Goal: Information Seeking & Learning: Learn about a topic

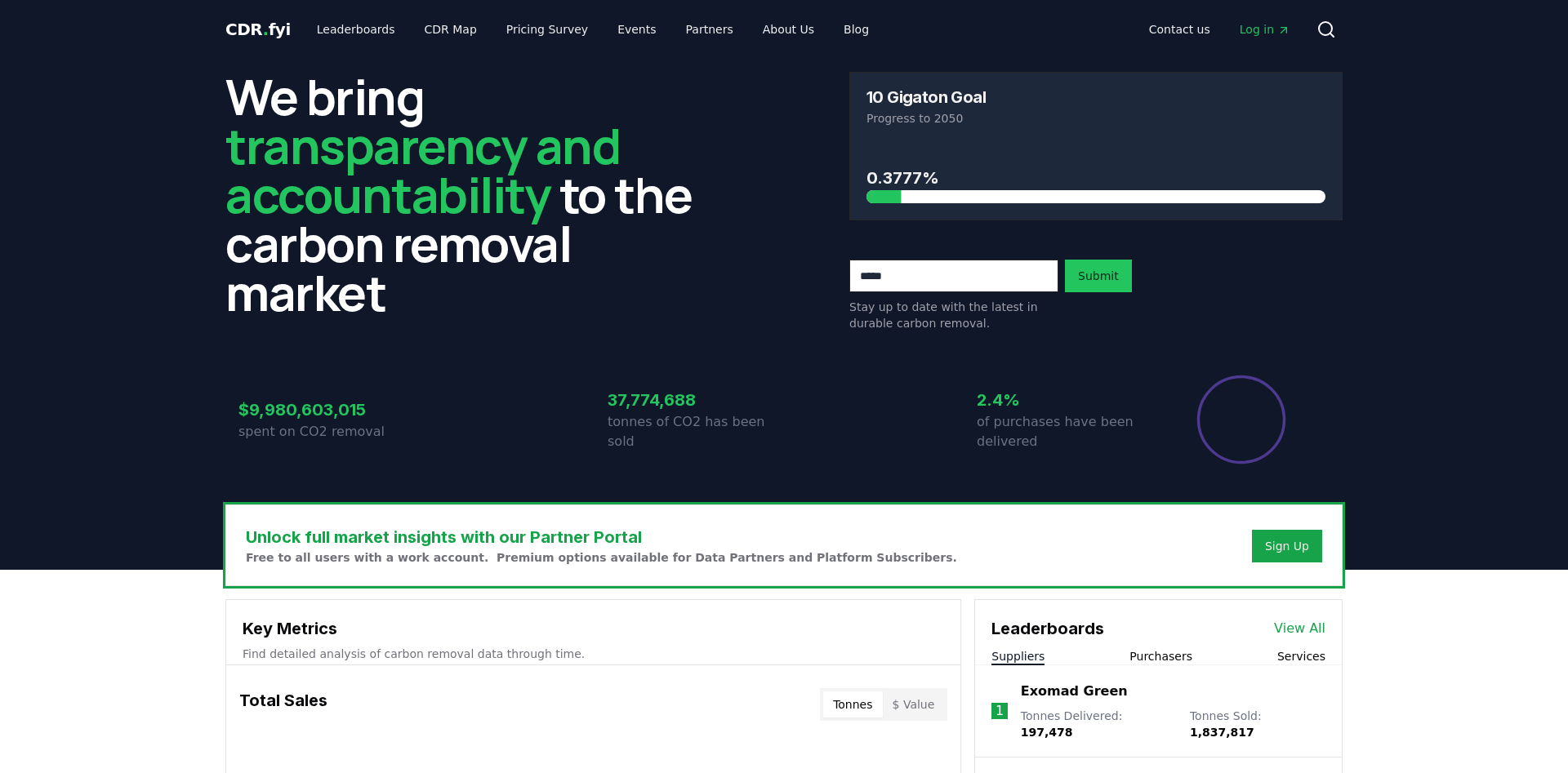
scroll to position [249, 0]
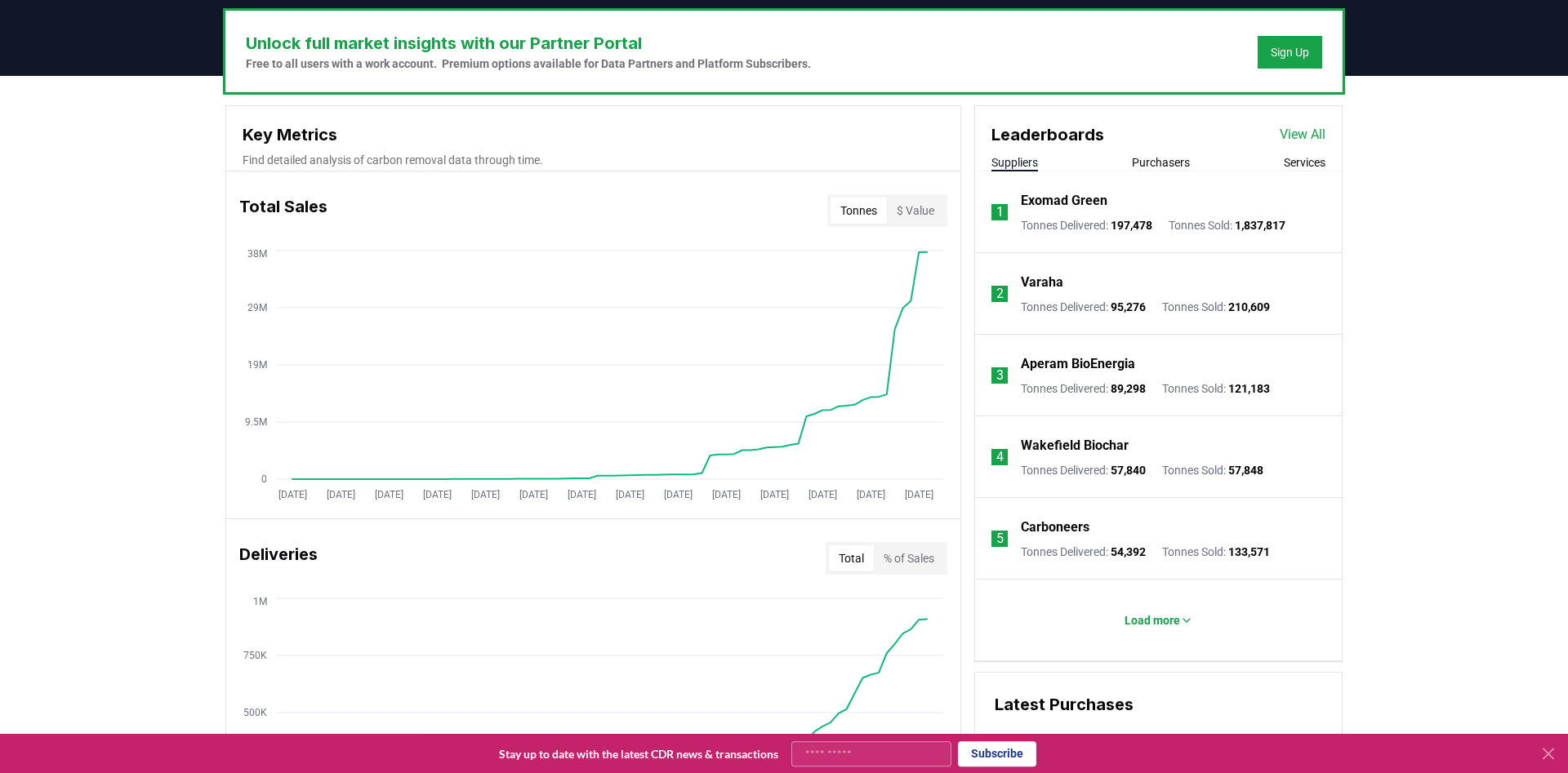
scroll to position [582, 0]
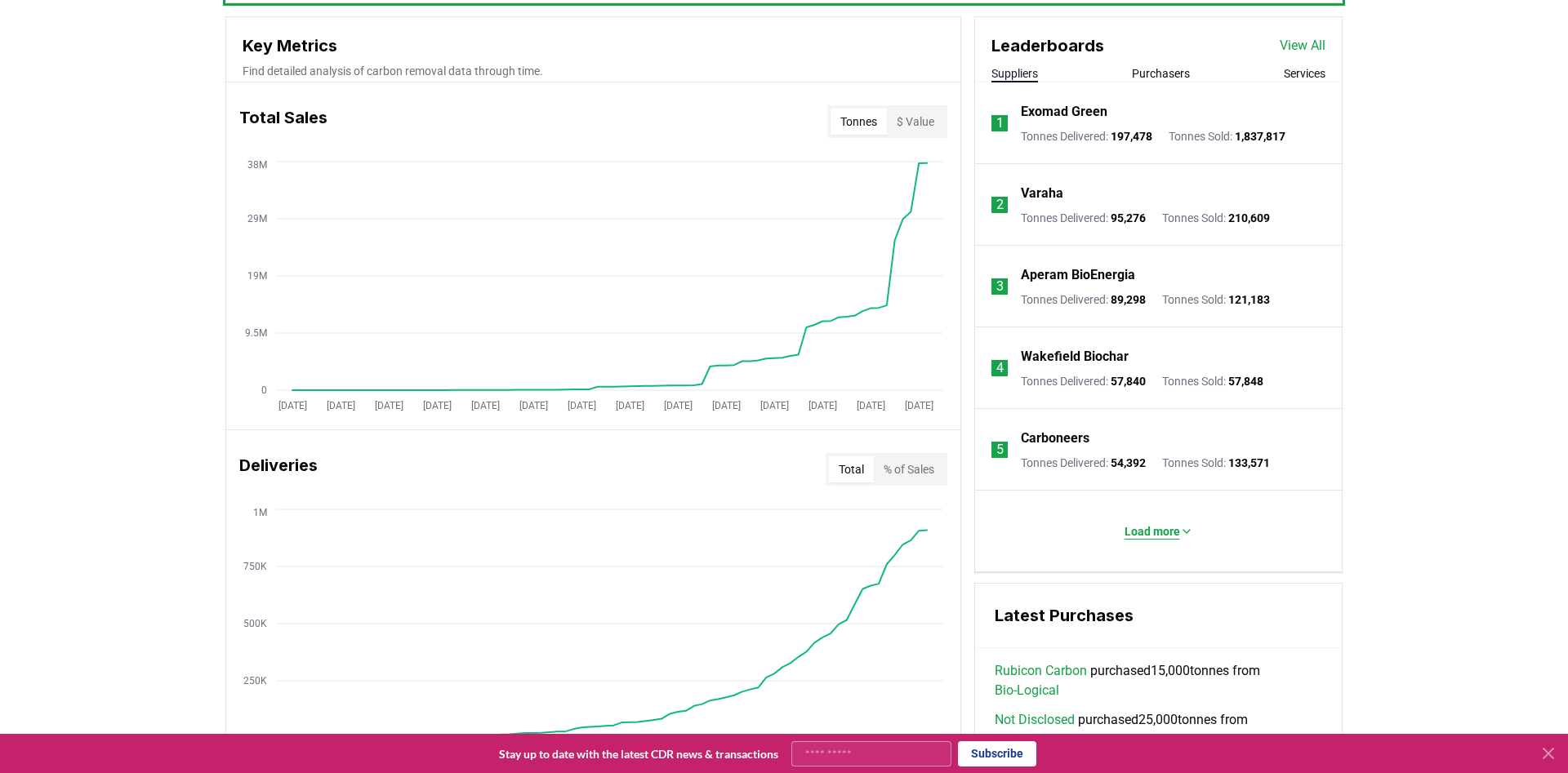
click at [1163, 534] on p "Load more" at bounding box center [1151, 531] width 56 height 17
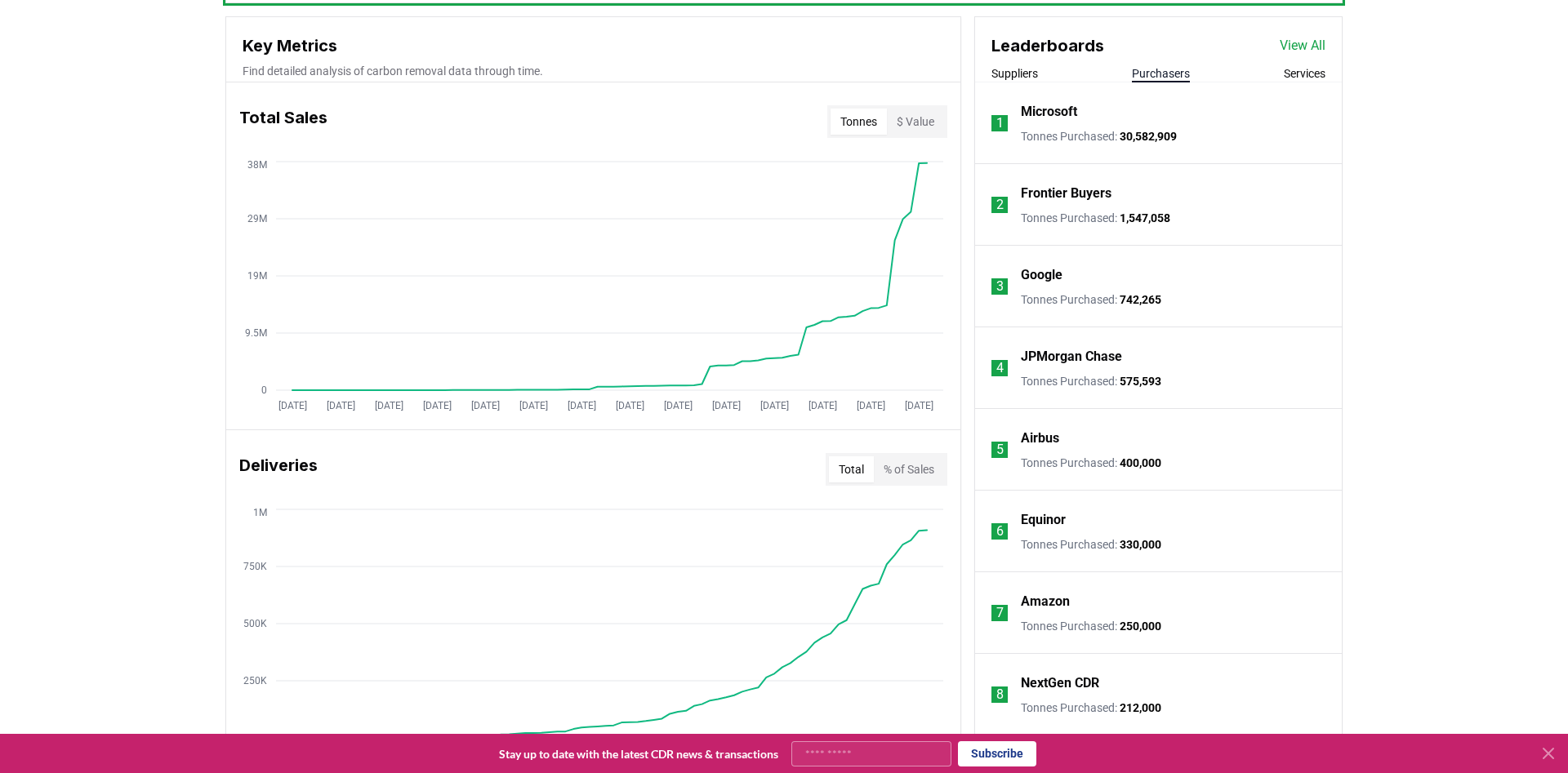
click at [1170, 82] on button "Purchasers" at bounding box center [1160, 73] width 58 height 17
click at [1026, 74] on button "Suppliers" at bounding box center [1014, 73] width 46 height 17
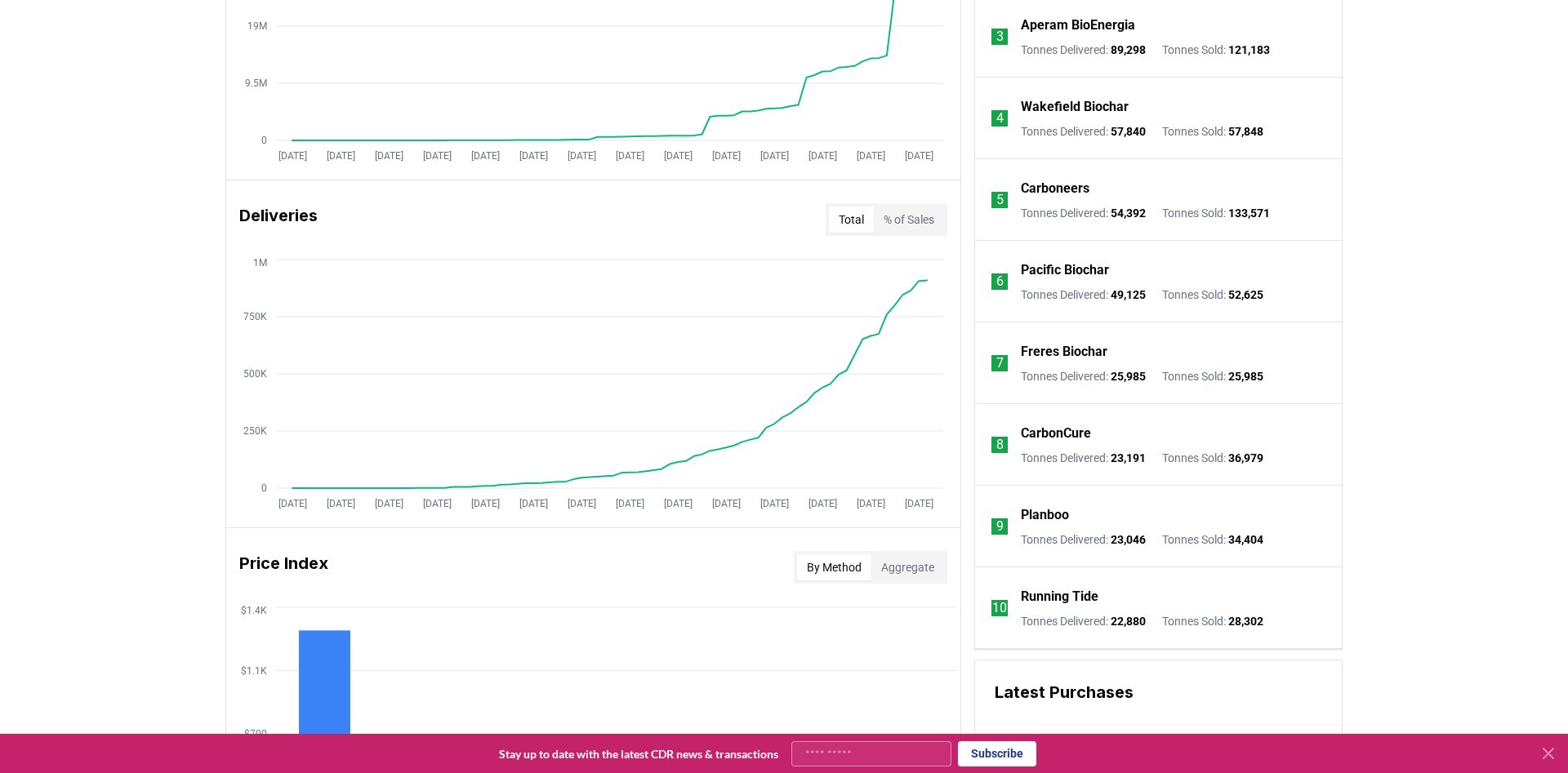
scroll to position [416, 0]
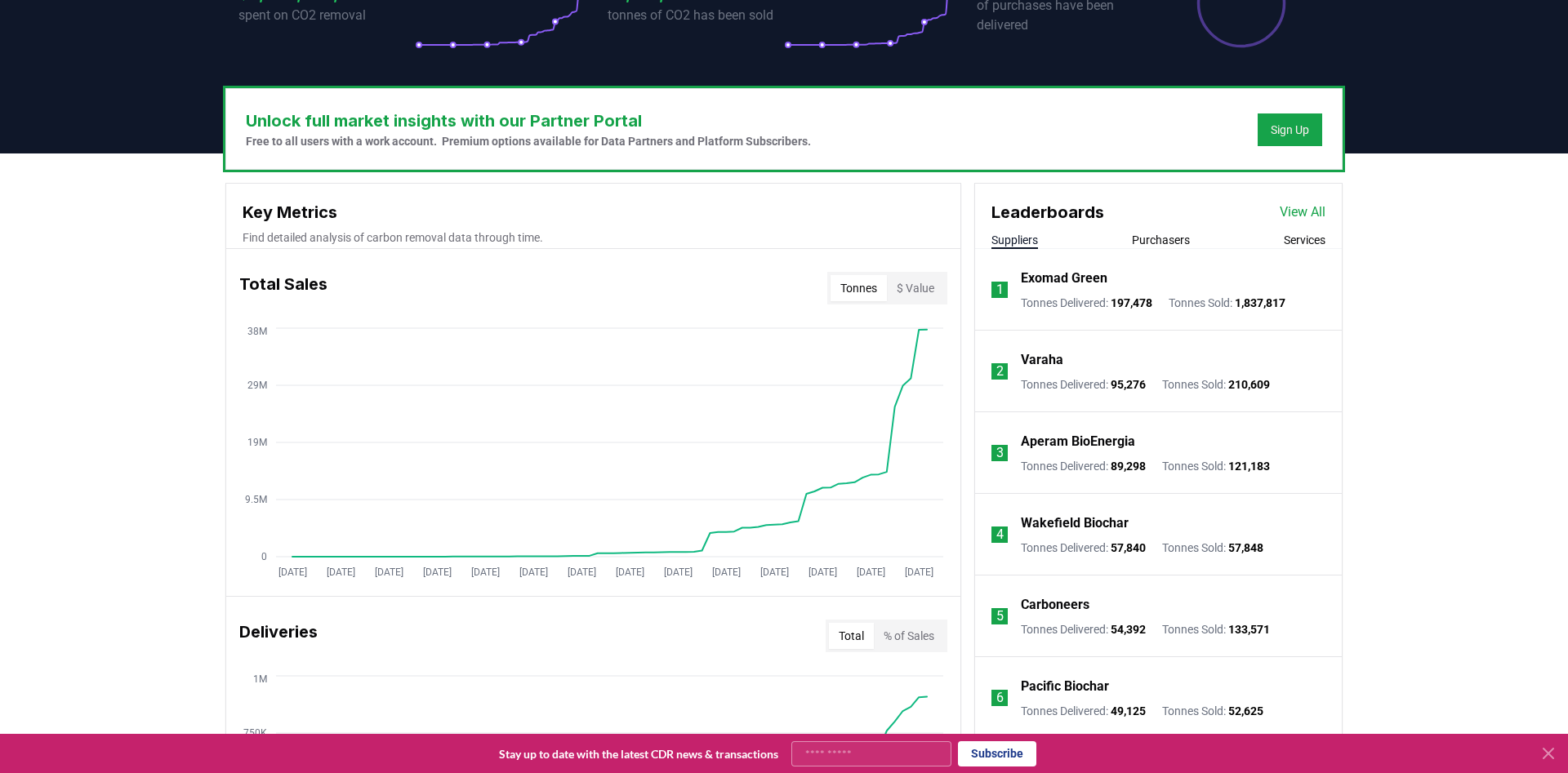
click at [1300, 206] on link "View All" at bounding box center [1302, 212] width 46 height 20
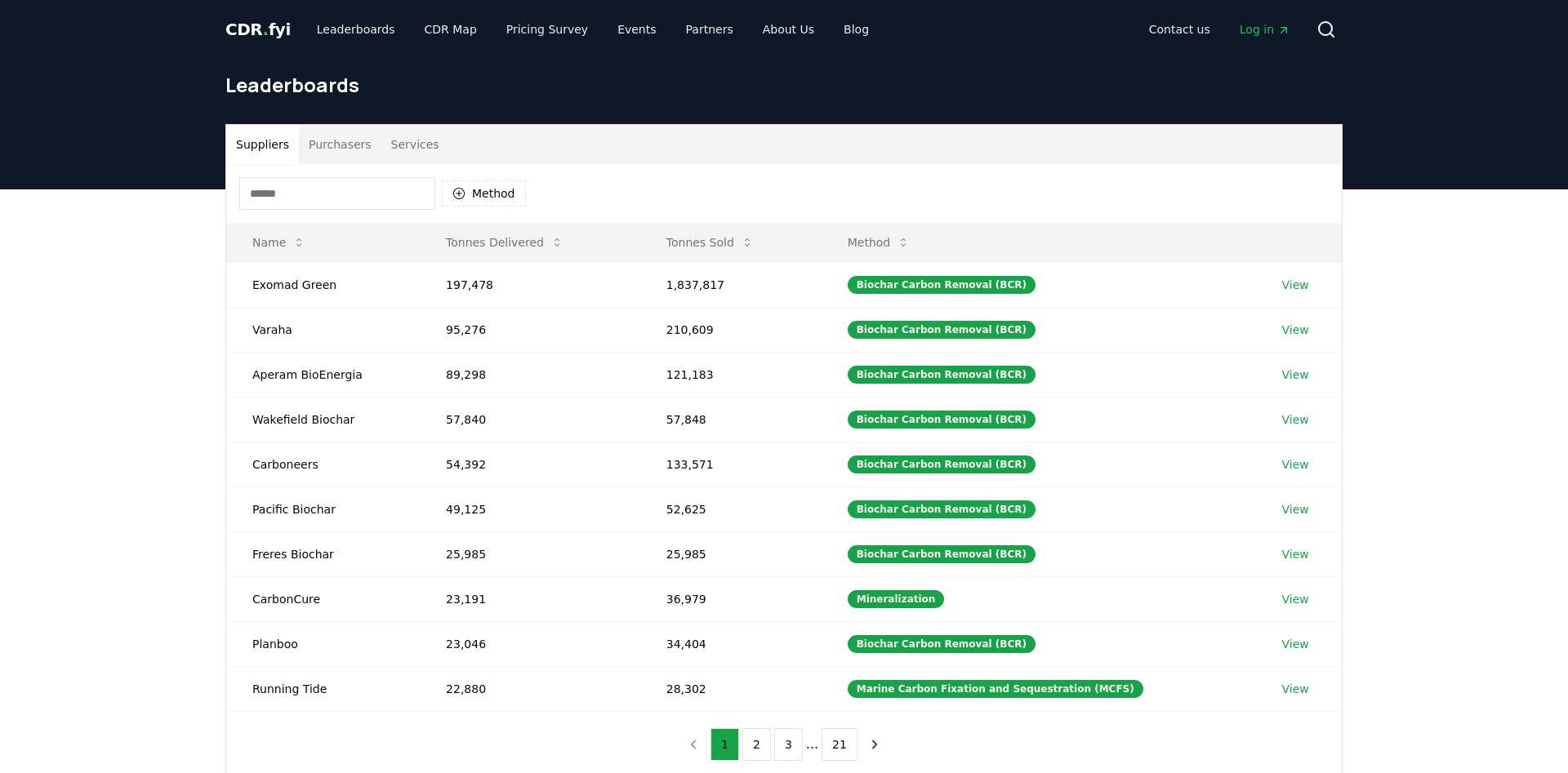
click at [308, 192] on body "CDR . fyi Leaderboards CDR Map Pricing Survey Events Partners About Us Blog Con…" at bounding box center [784, 600] width 1568 height 1201
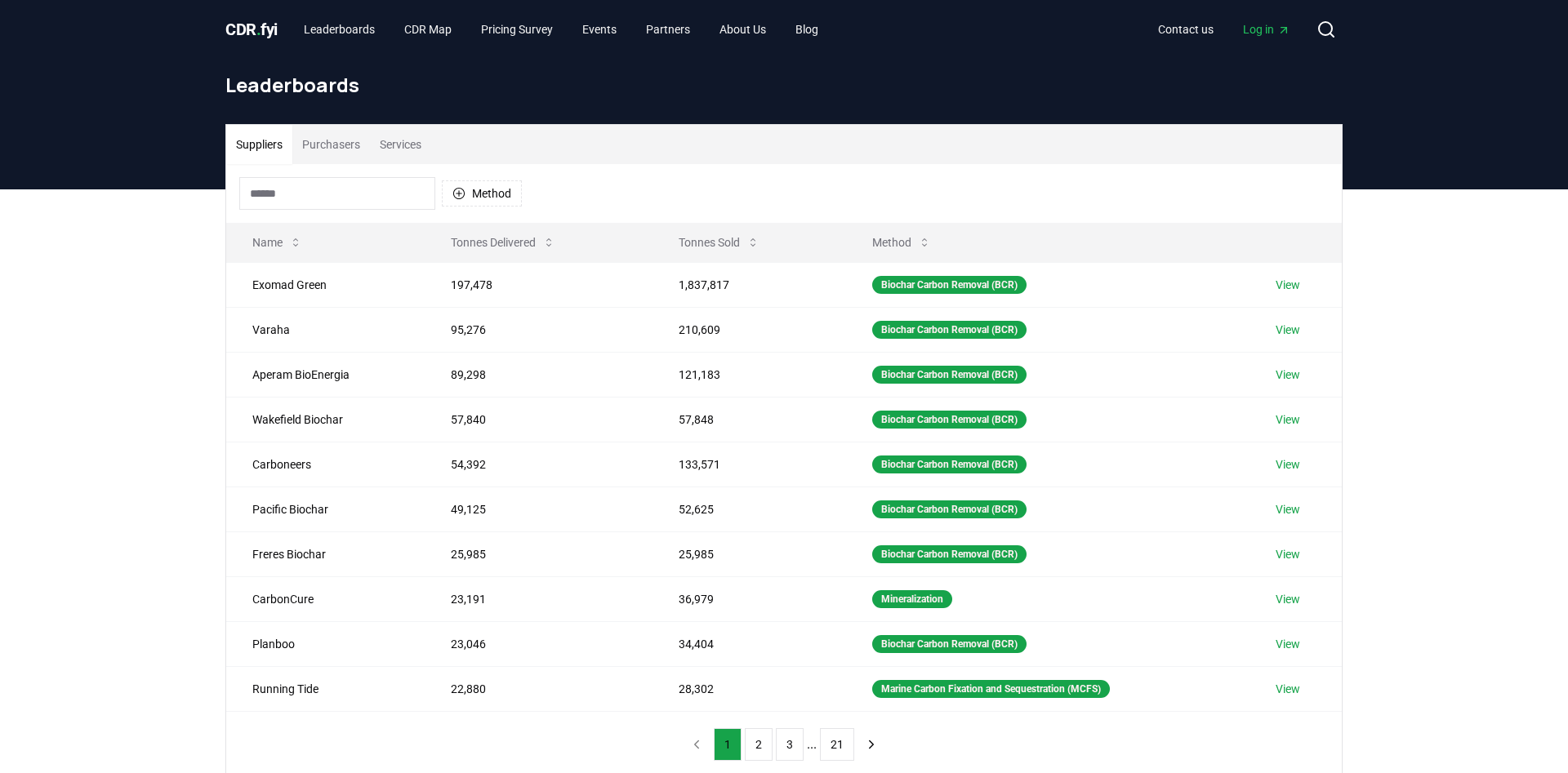
click at [308, 192] on input at bounding box center [337, 193] width 196 height 32
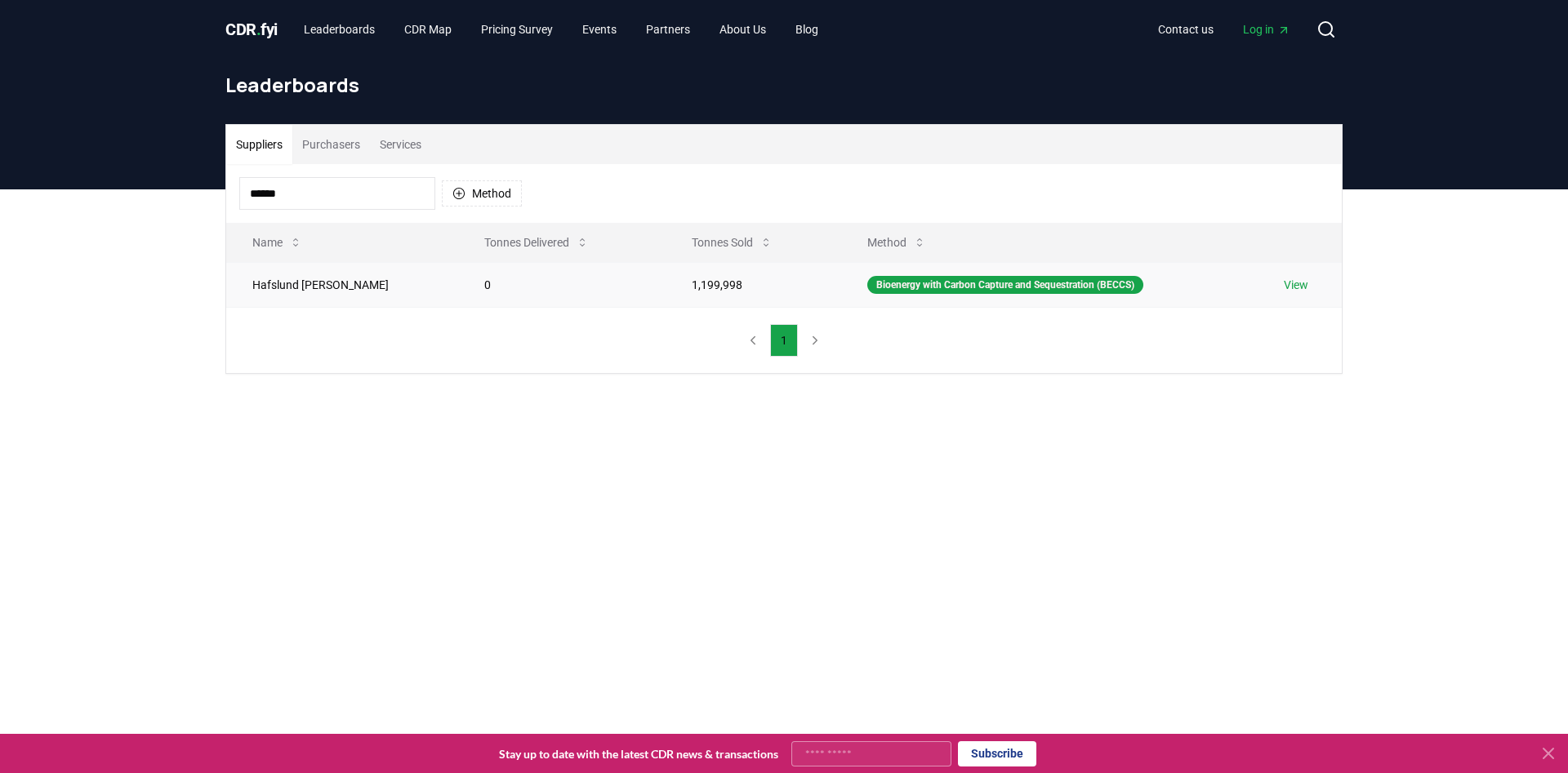
type input "******"
click at [786, 283] on td "1,199,998" at bounding box center [753, 285] width 176 height 45
click at [1284, 283] on link "View" at bounding box center [1296, 285] width 25 height 17
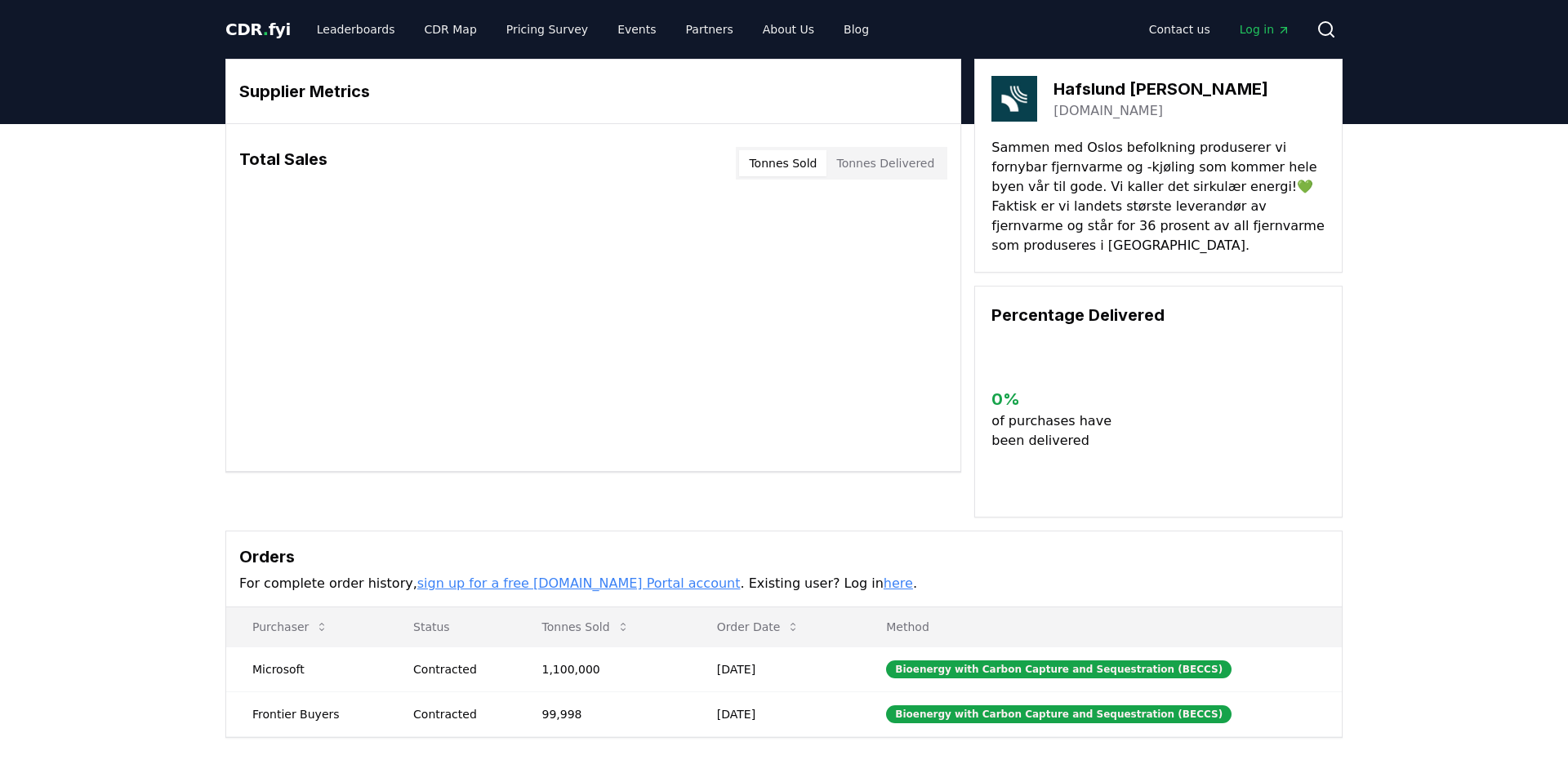
click at [850, 160] on body "CDR . fyi Leaderboards CDR Map Pricing Survey Events Partners About Us Blog Con…" at bounding box center [784, 568] width 1568 height 1135
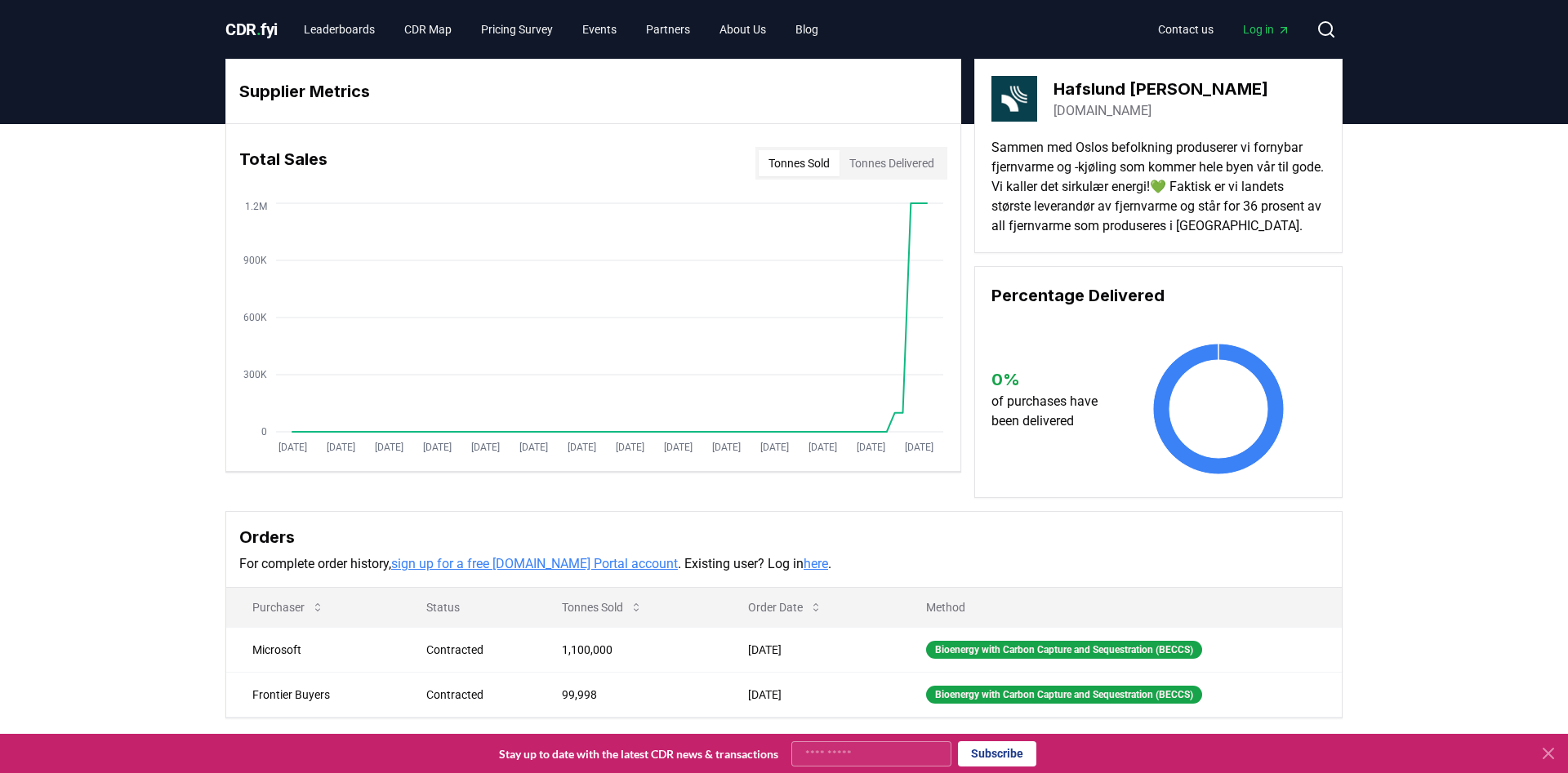
click at [804, 168] on button "Tonnes Sold" at bounding box center [799, 163] width 81 height 27
click at [865, 168] on button "Tonnes Delivered" at bounding box center [891, 163] width 104 height 27
click at [787, 161] on button "Tonnes Sold" at bounding box center [799, 163] width 81 height 27
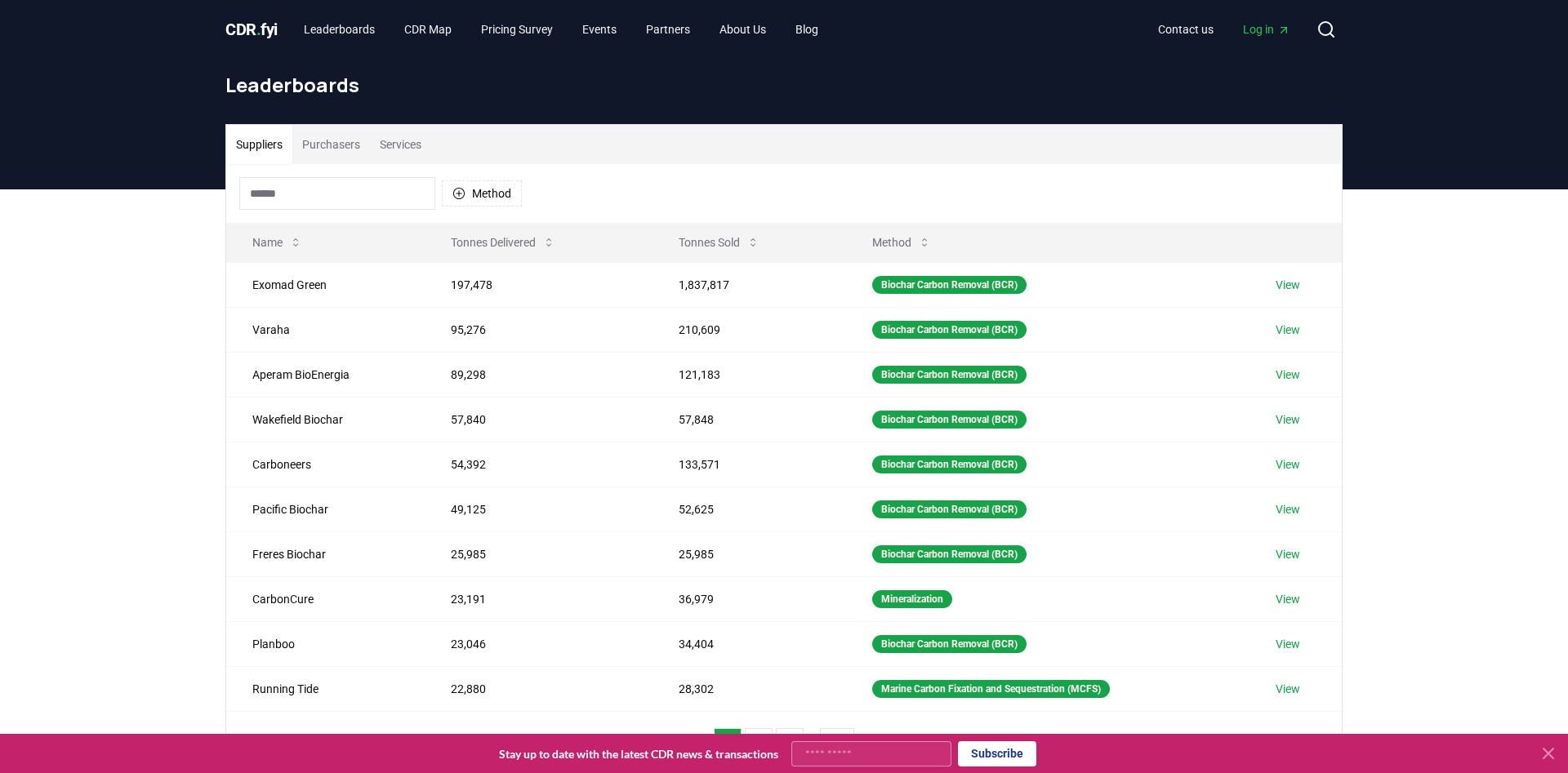
click at [495, 177] on div "Method" at bounding box center [381, 193] width 283 height 32
click at [489, 182] on button "Method" at bounding box center [481, 193] width 80 height 27
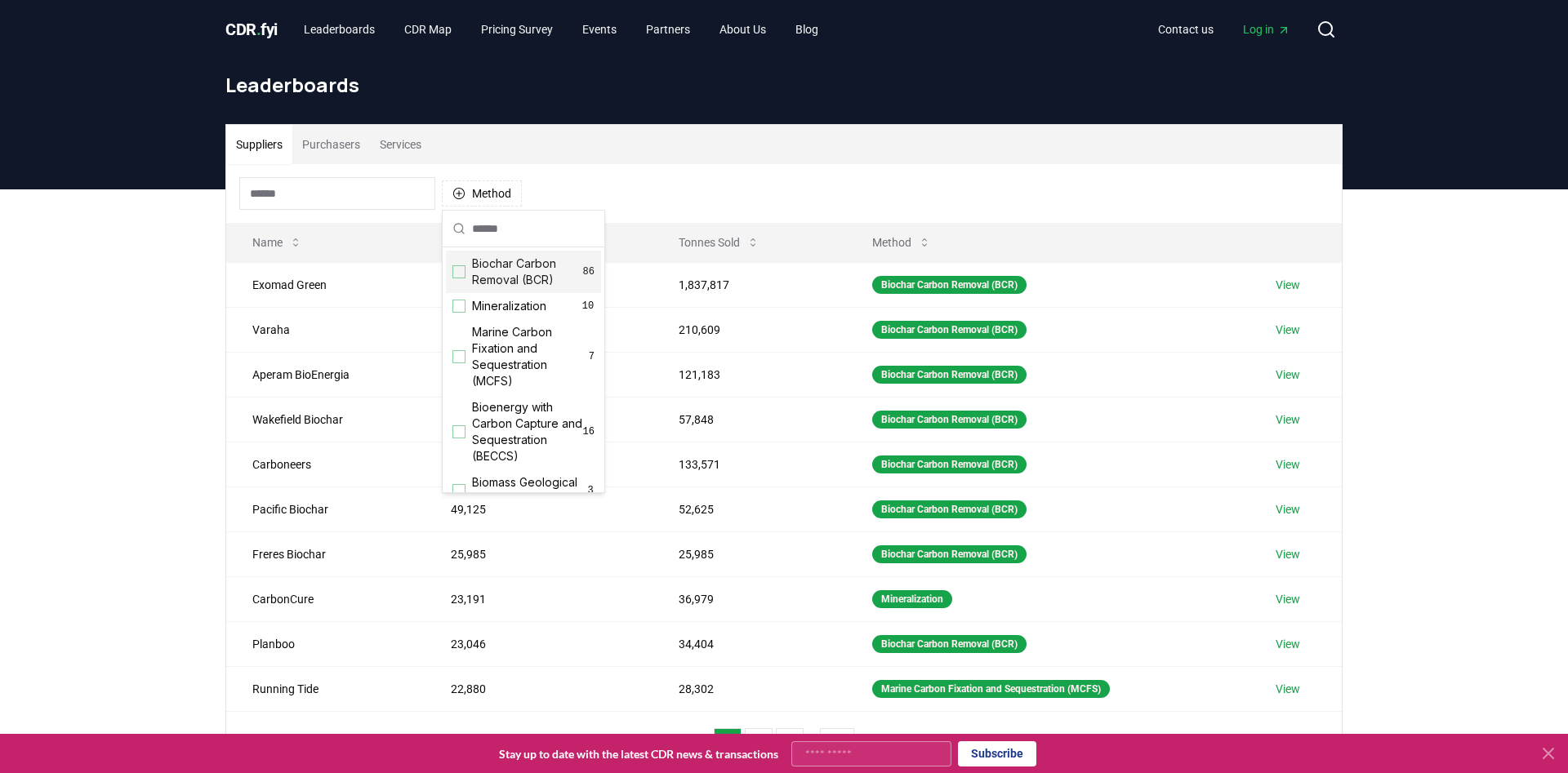
click at [534, 279] on span "Biochar Carbon Removal (BCR)" at bounding box center [527, 271] width 111 height 32
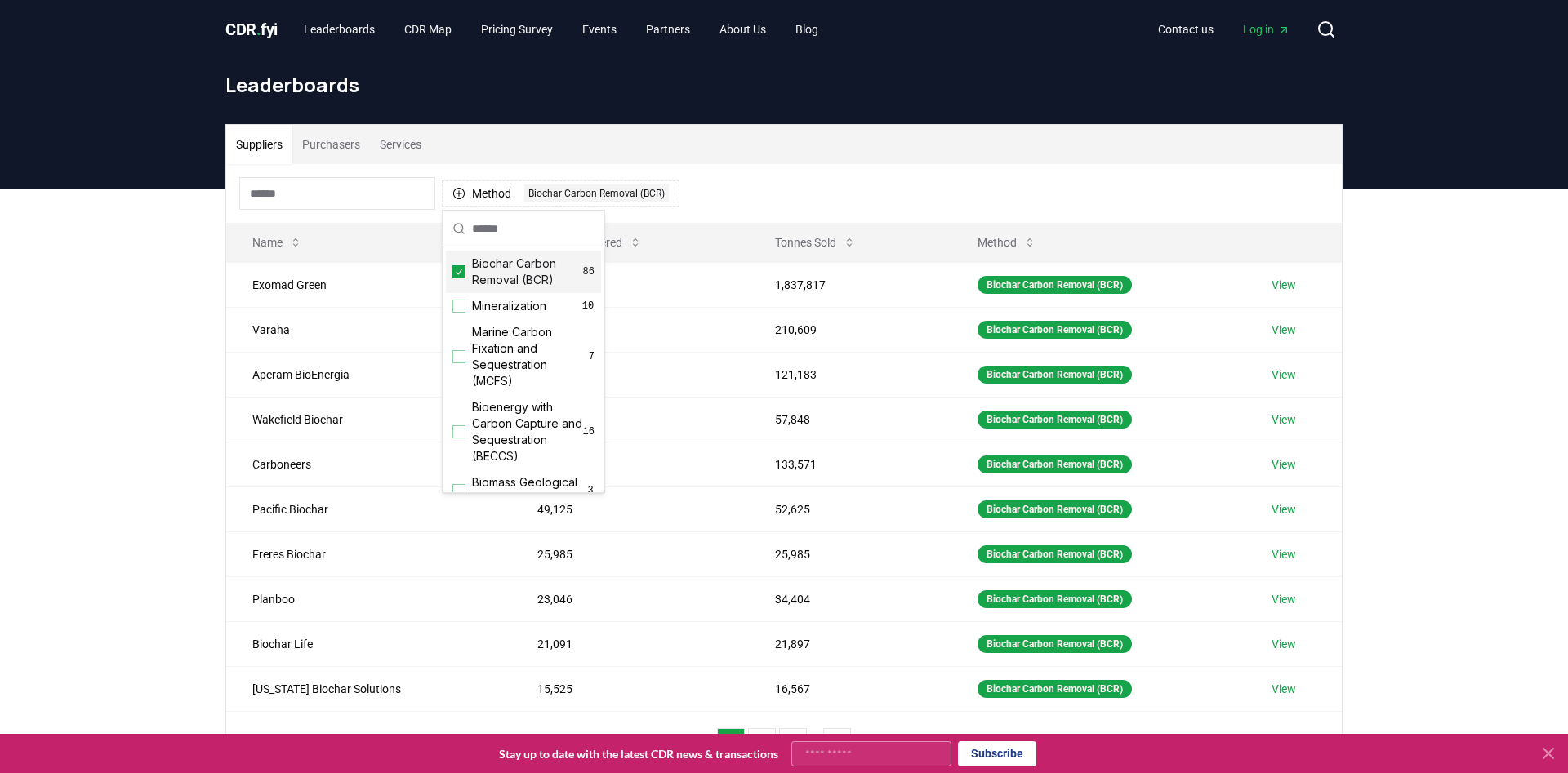
click at [523, 286] on span "Biochar Carbon Removal (BCR)" at bounding box center [527, 271] width 111 height 32
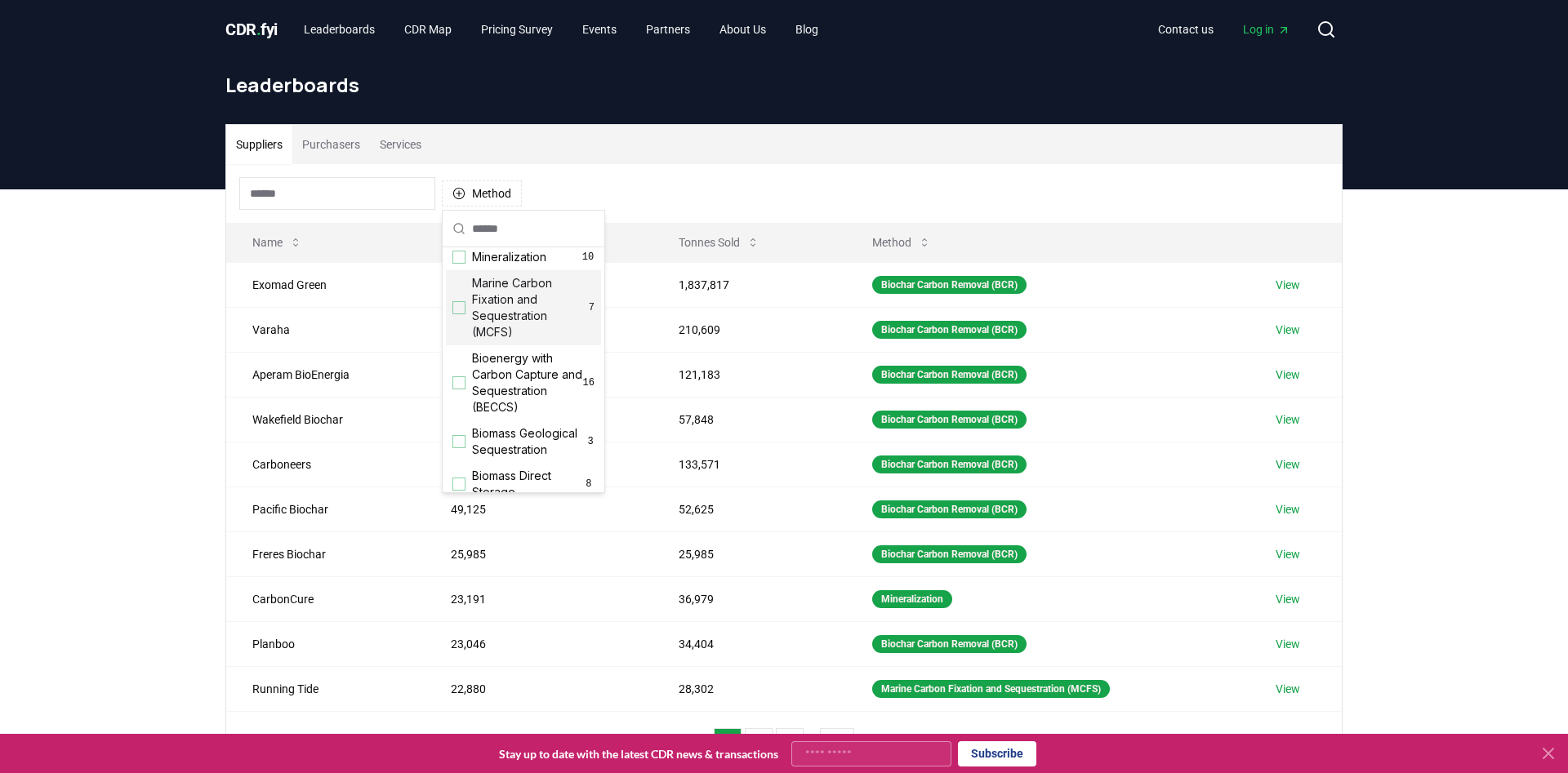
scroll to position [83, 0]
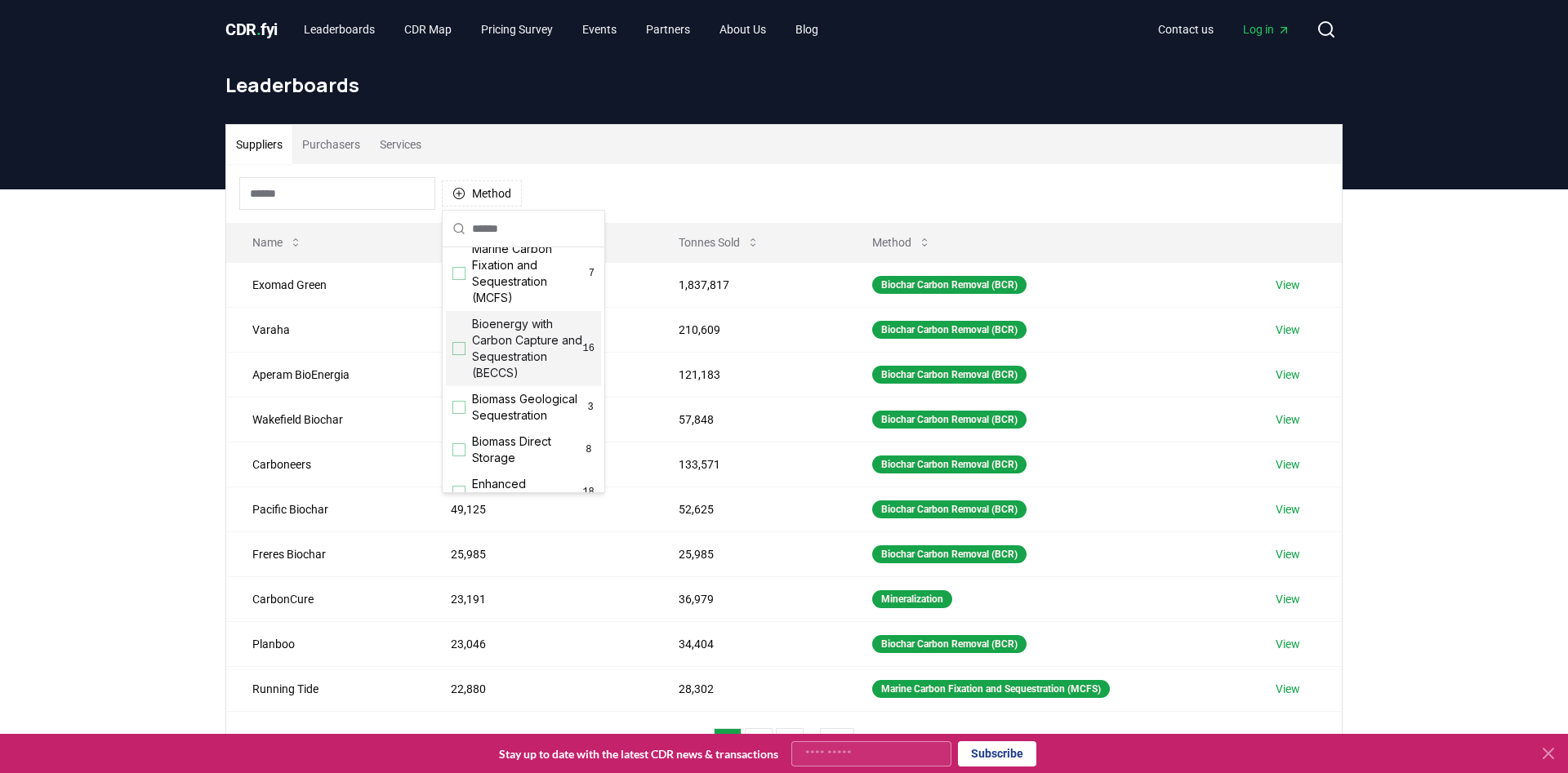
click at [518, 356] on span "Bioenergy with Carbon Capture and Sequestration (BECCS)" at bounding box center [527, 349] width 111 height 65
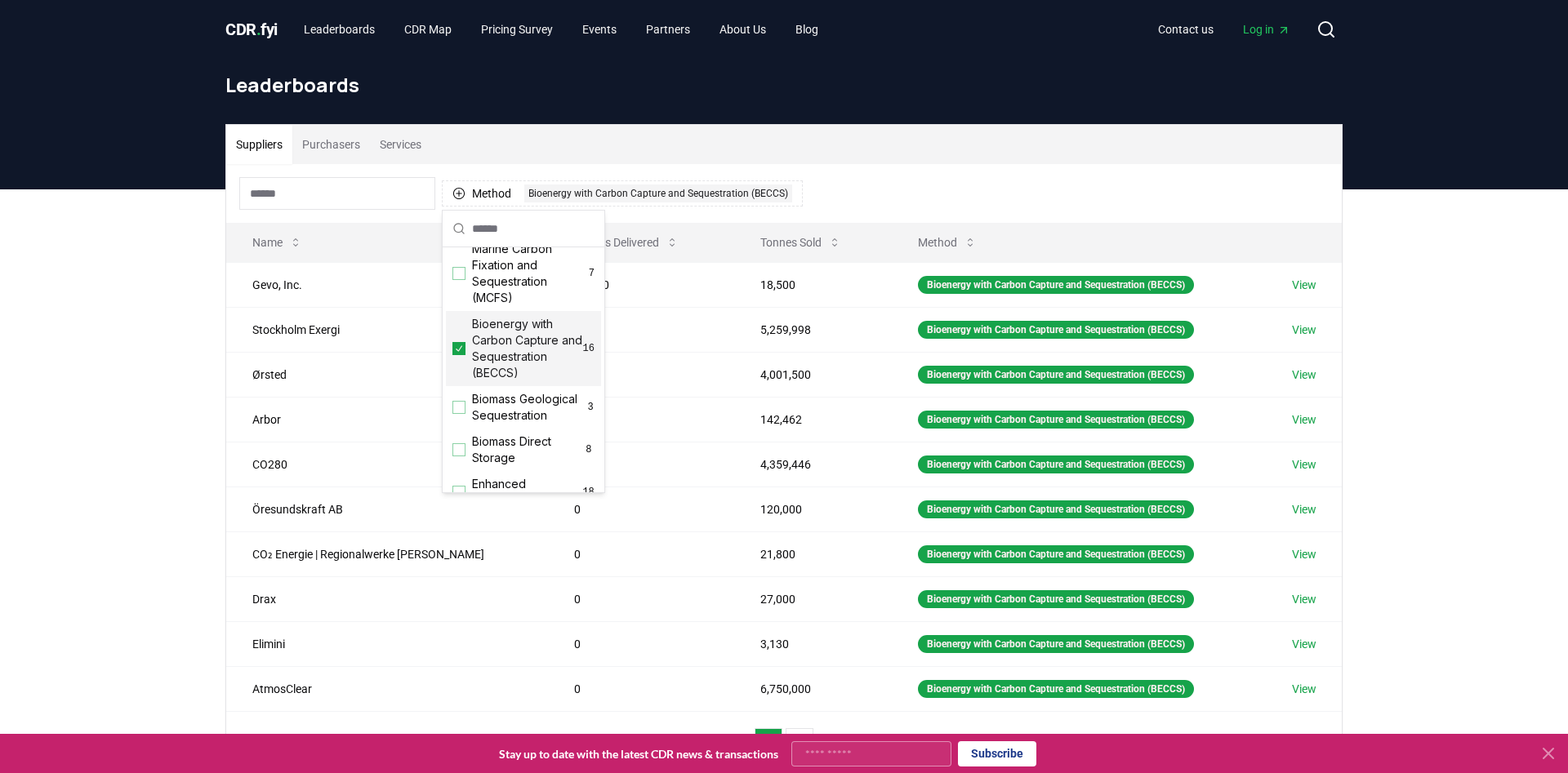
click at [877, 194] on div "Method 1 Bioenergy with Carbon Capture and Sequestration (BECCS)" at bounding box center [783, 193] width 1115 height 59
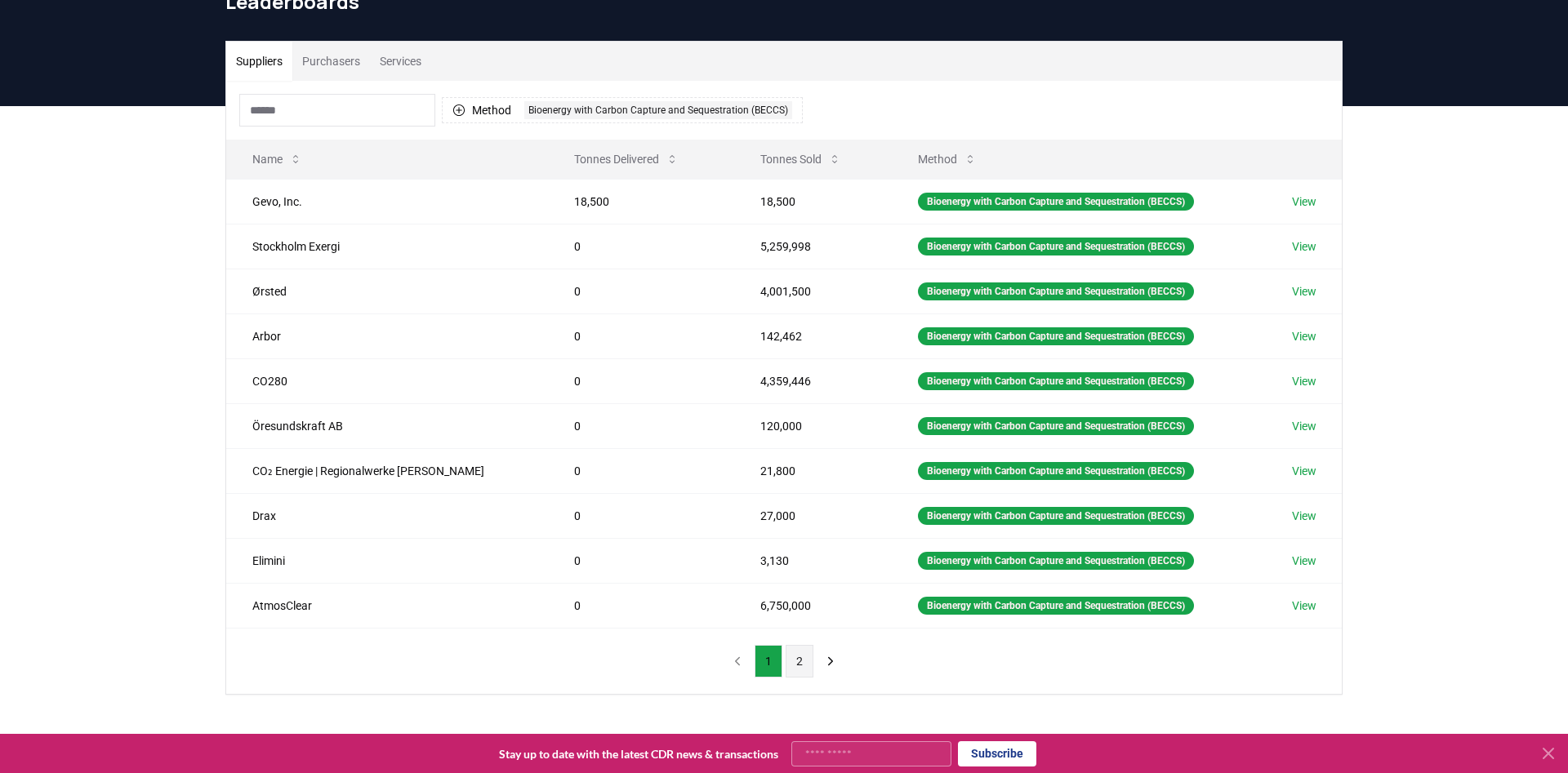
click at [812, 660] on button "2" at bounding box center [800, 661] width 28 height 32
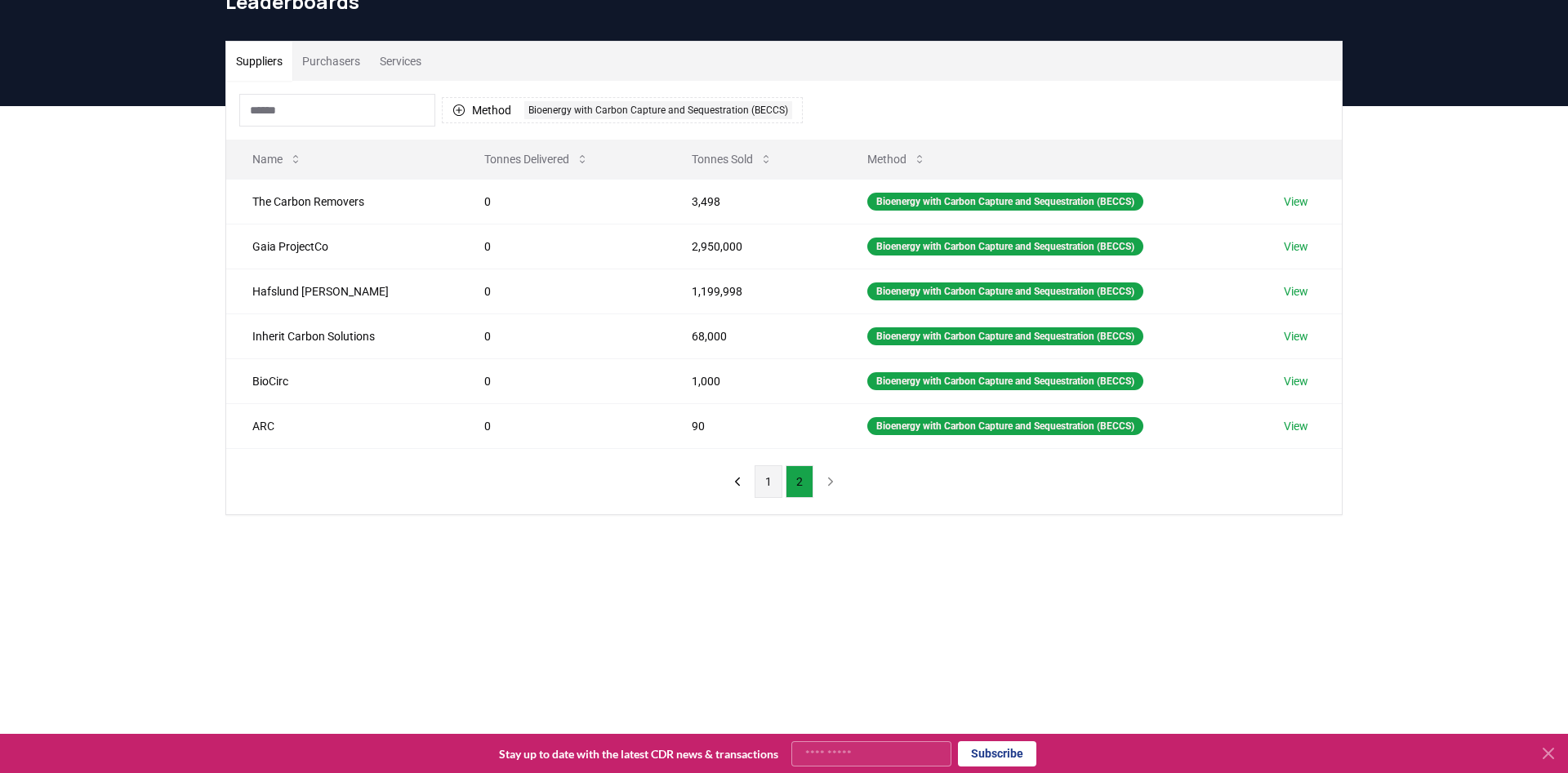
click at [766, 473] on button "1" at bounding box center [768, 481] width 28 height 32
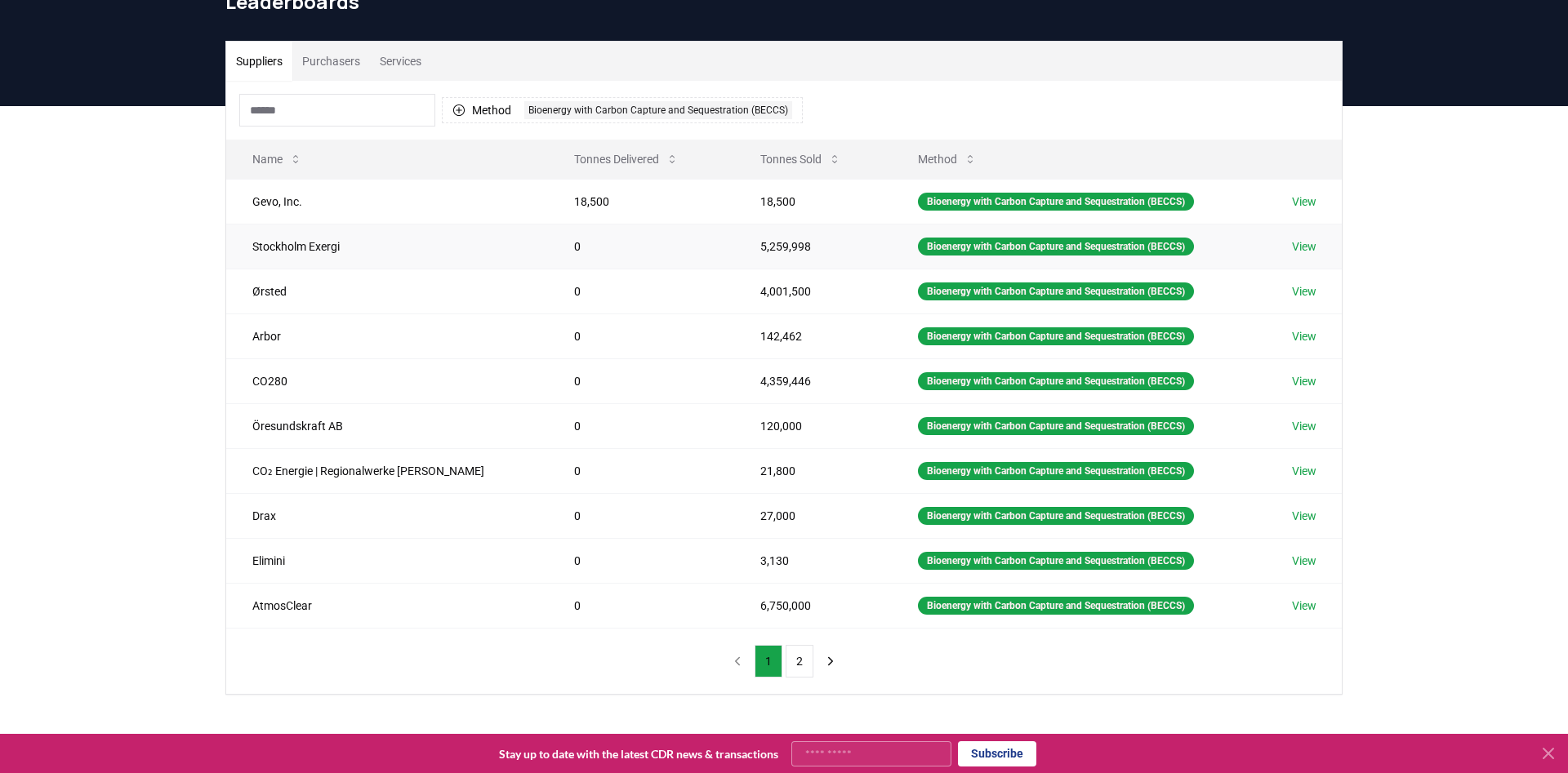
click at [1292, 245] on link "View" at bounding box center [1304, 247] width 25 height 17
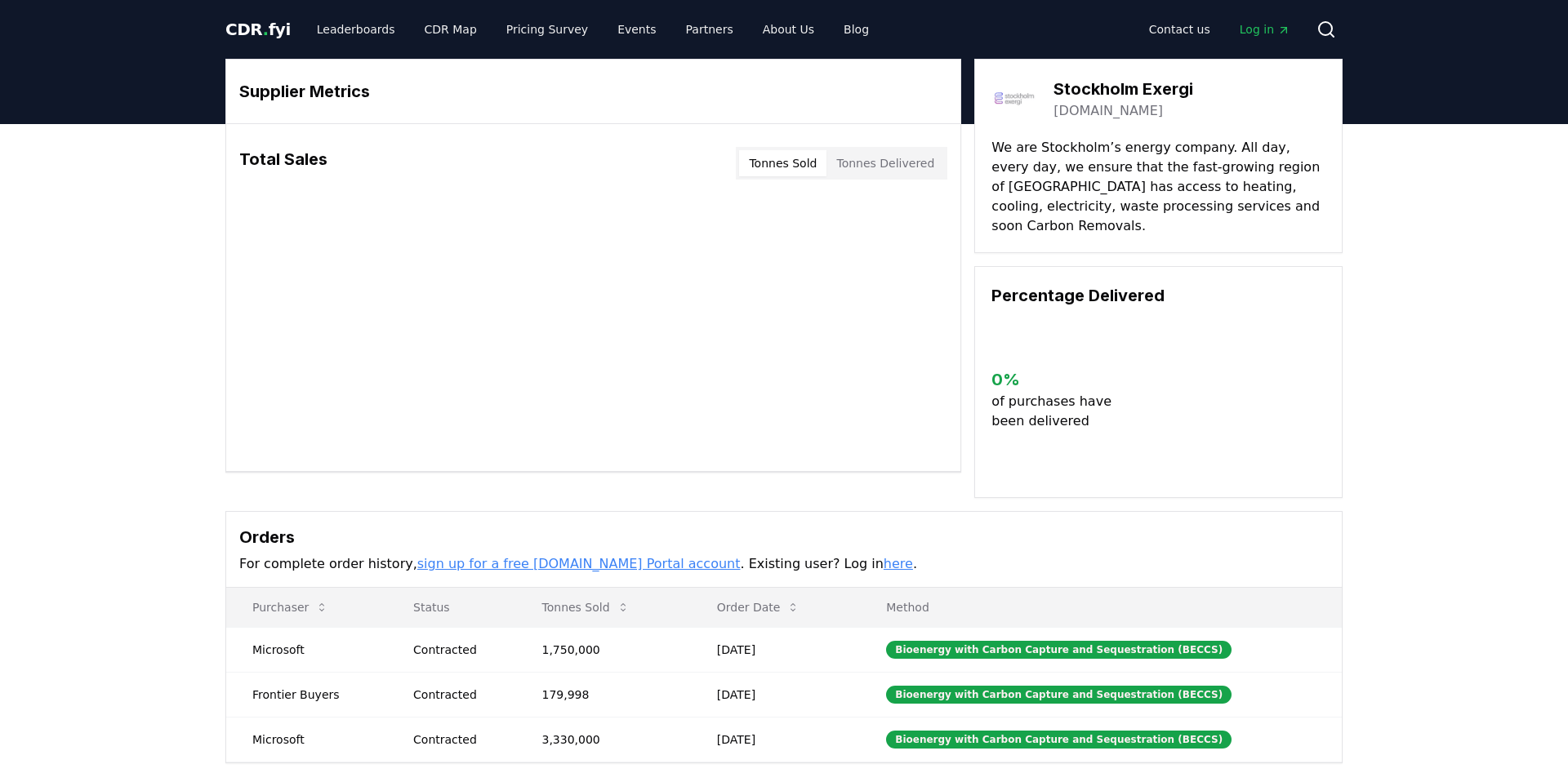
click at [846, 179] on body "CDR . fyi Leaderboards CDR Map Pricing Survey Events Partners About Us Blog Con…" at bounding box center [784, 568] width 1568 height 1135
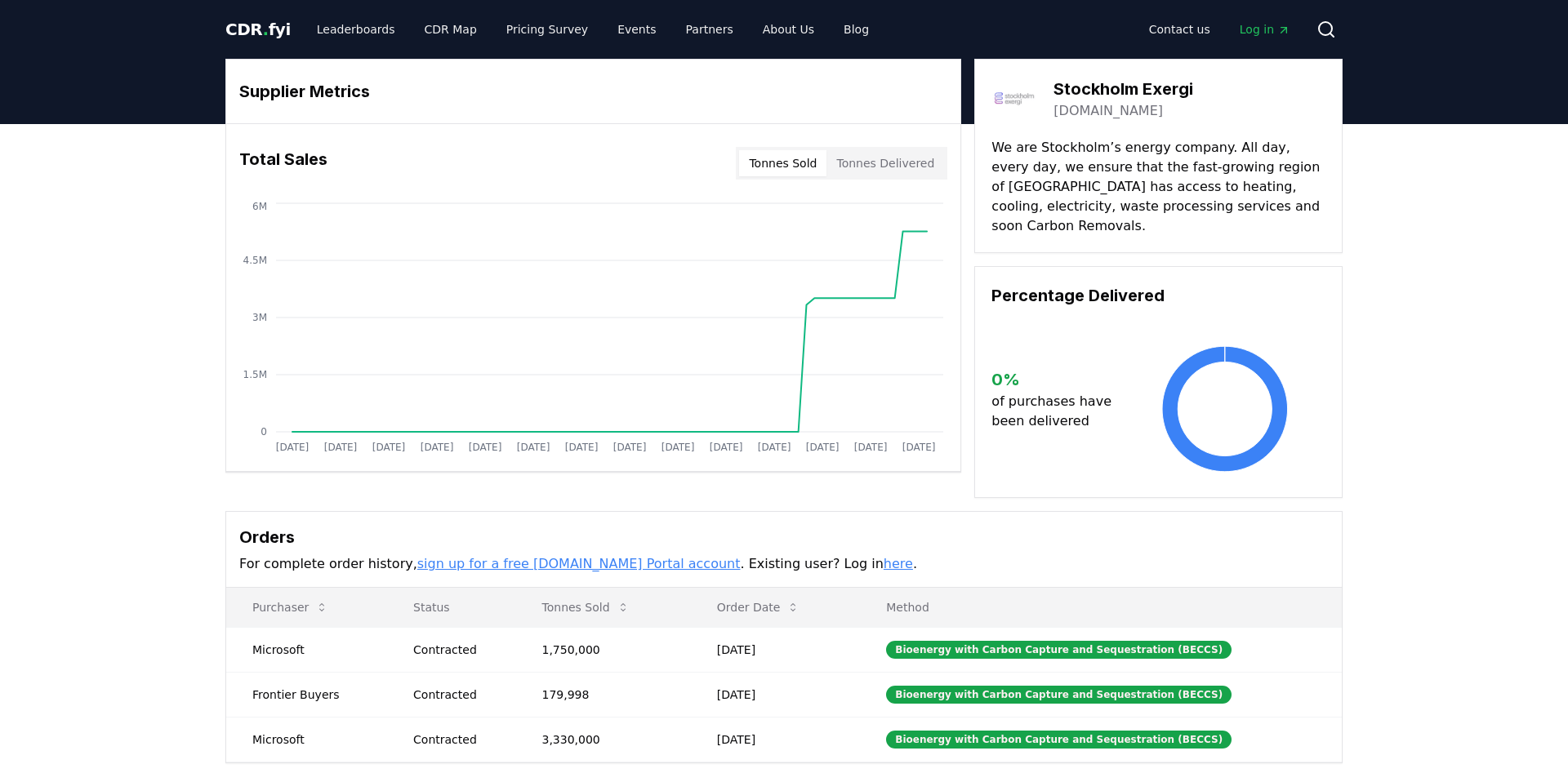
click at [861, 167] on button "Tonnes Delivered" at bounding box center [885, 163] width 118 height 27
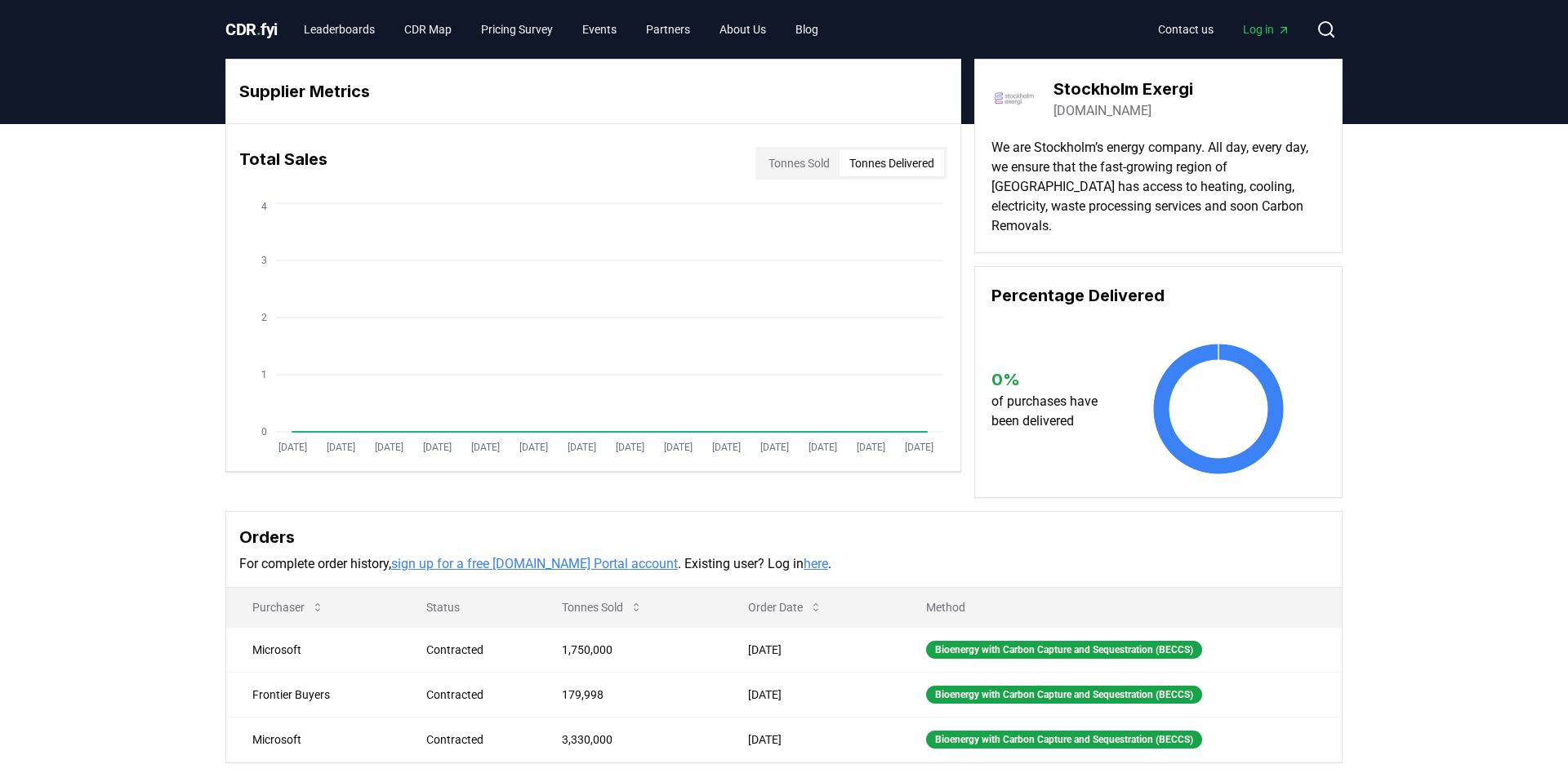
click at [815, 170] on button "Tonnes Sold" at bounding box center [799, 163] width 81 height 27
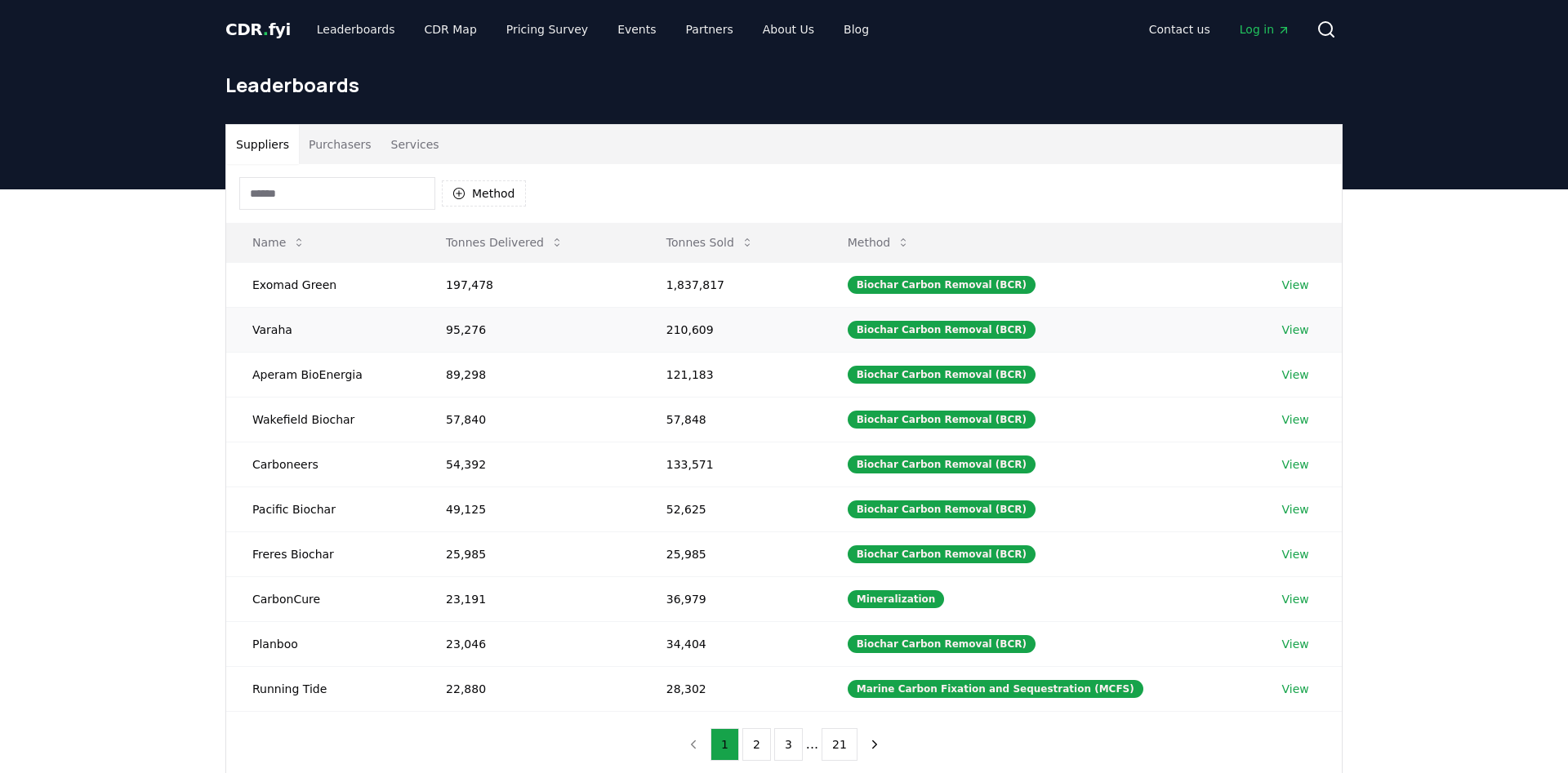
scroll to position [83, 0]
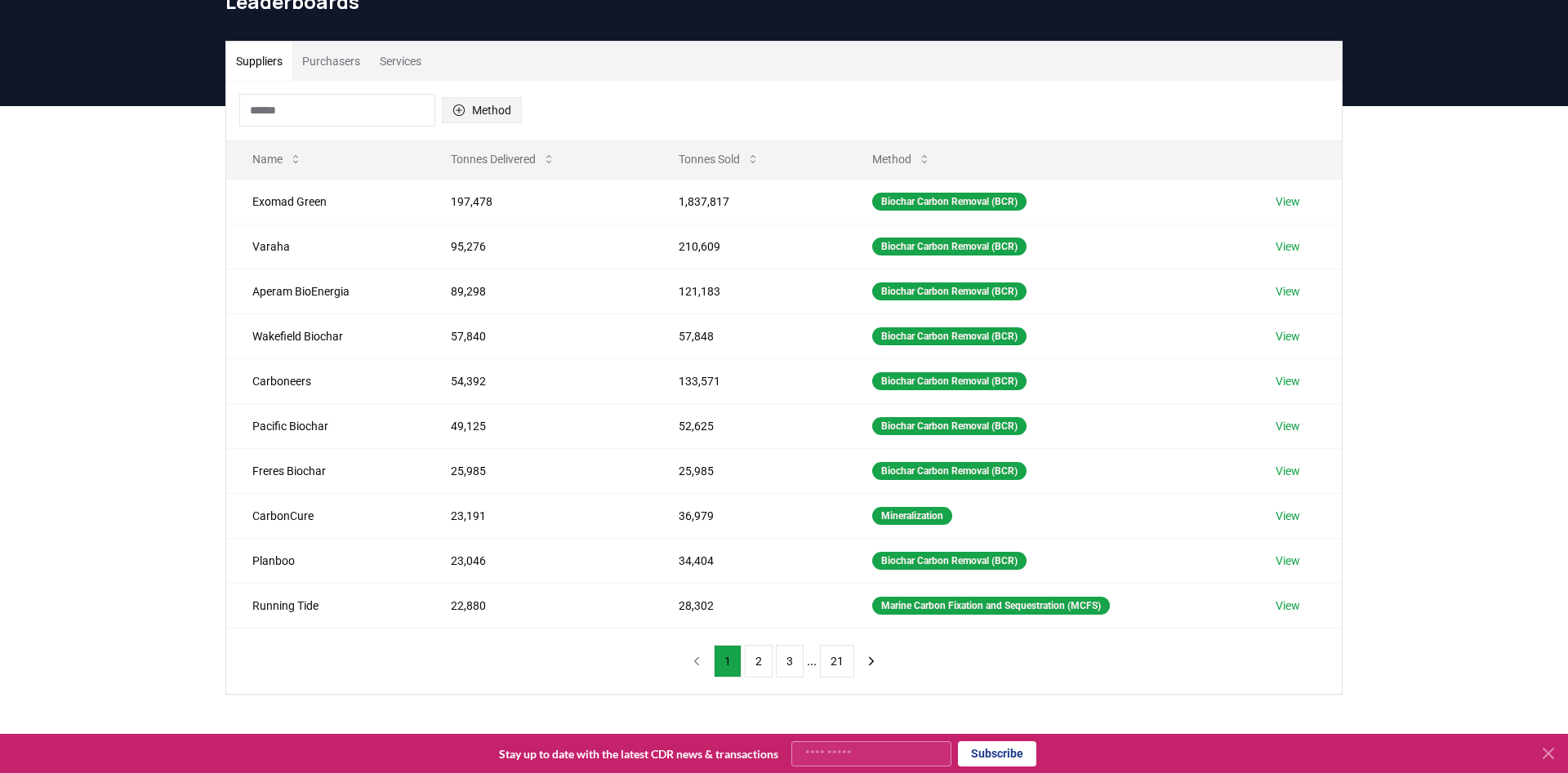
click at [491, 114] on button "Method" at bounding box center [481, 110] width 80 height 27
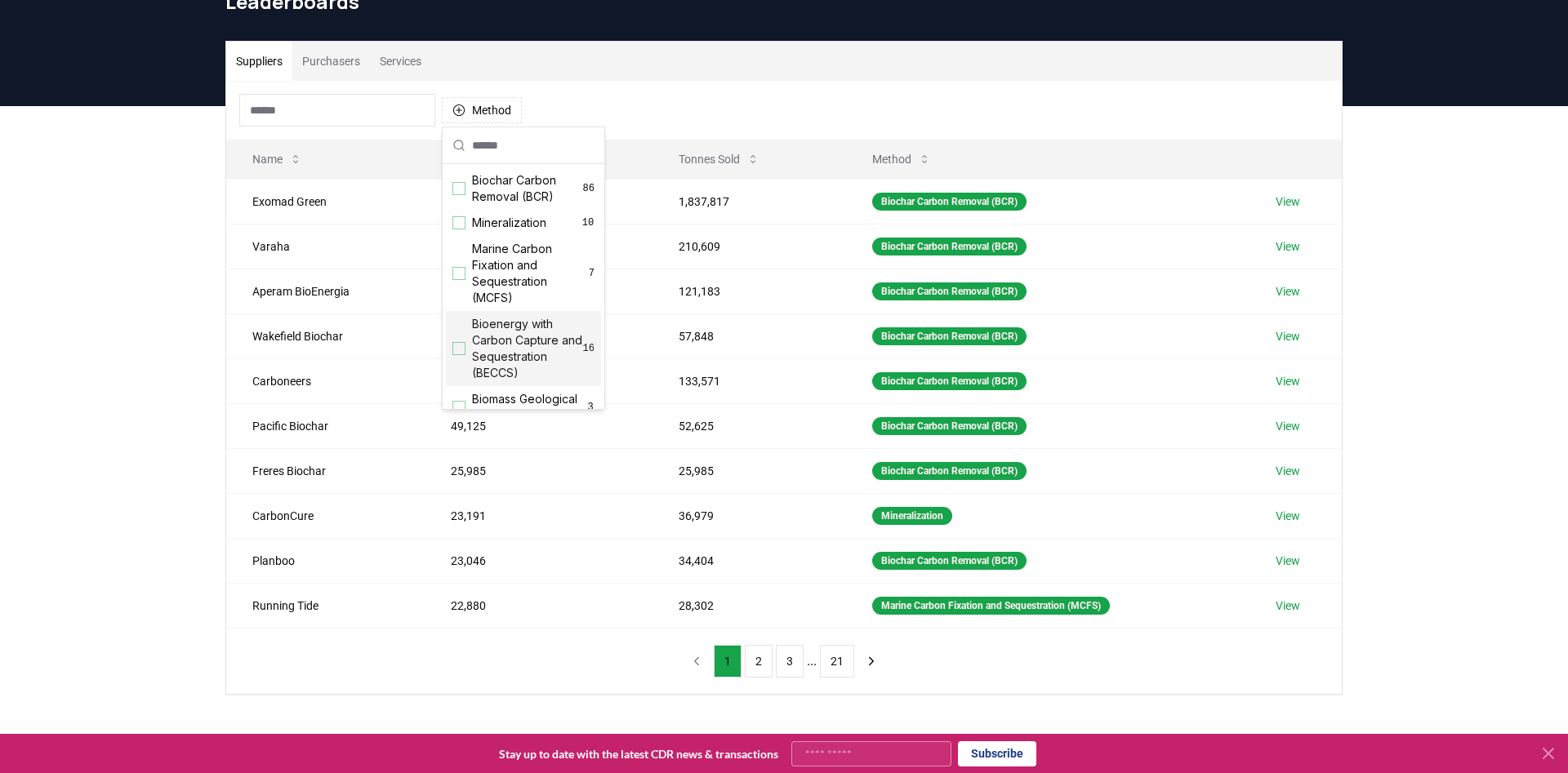
click at [525, 331] on span "Bioenergy with Carbon Capture and Sequestration (BECCS)" at bounding box center [527, 349] width 111 height 65
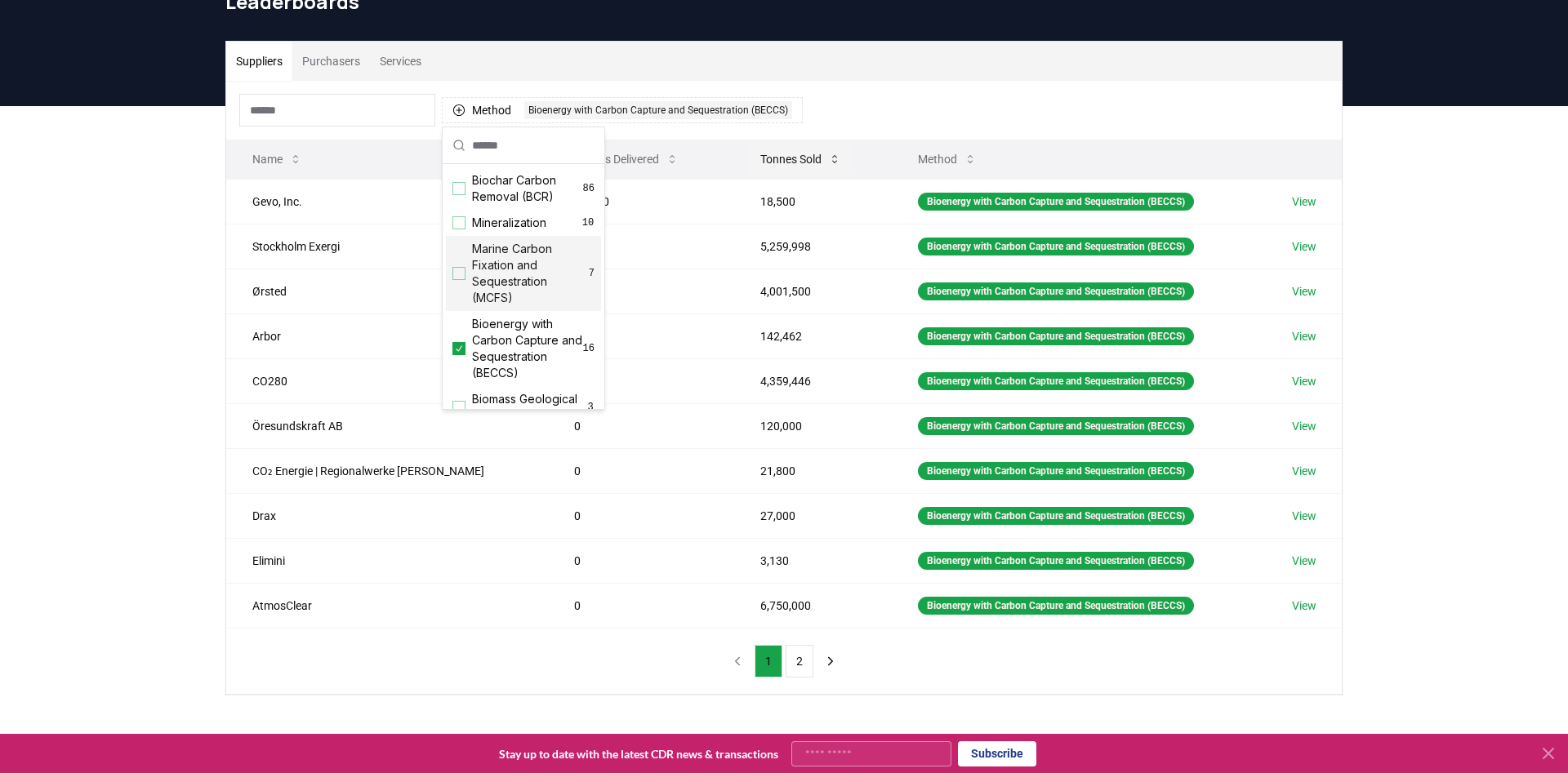
click at [828, 164] on icon at bounding box center [834, 158] width 13 height 13
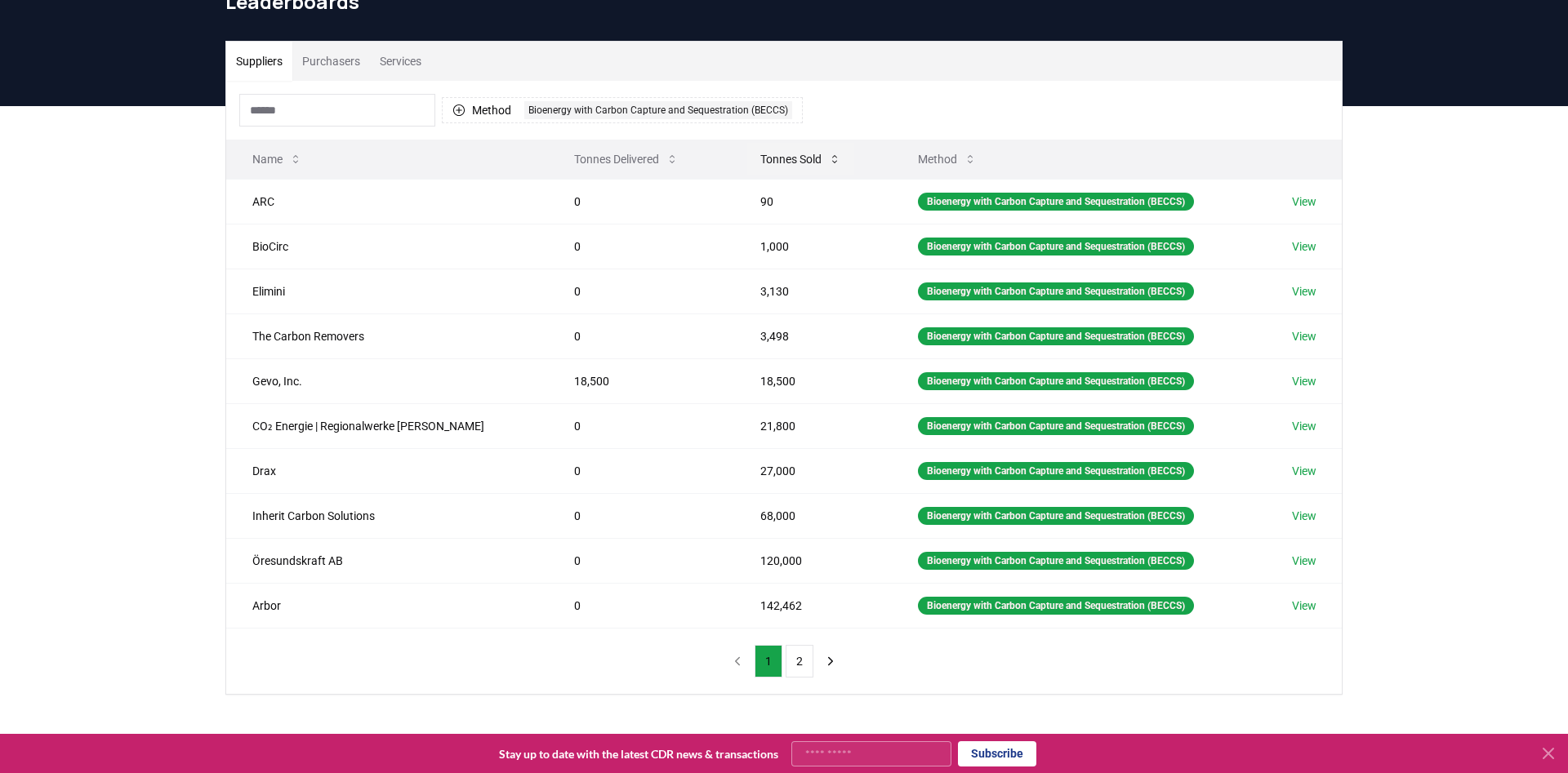
click at [828, 164] on icon at bounding box center [834, 158] width 13 height 13
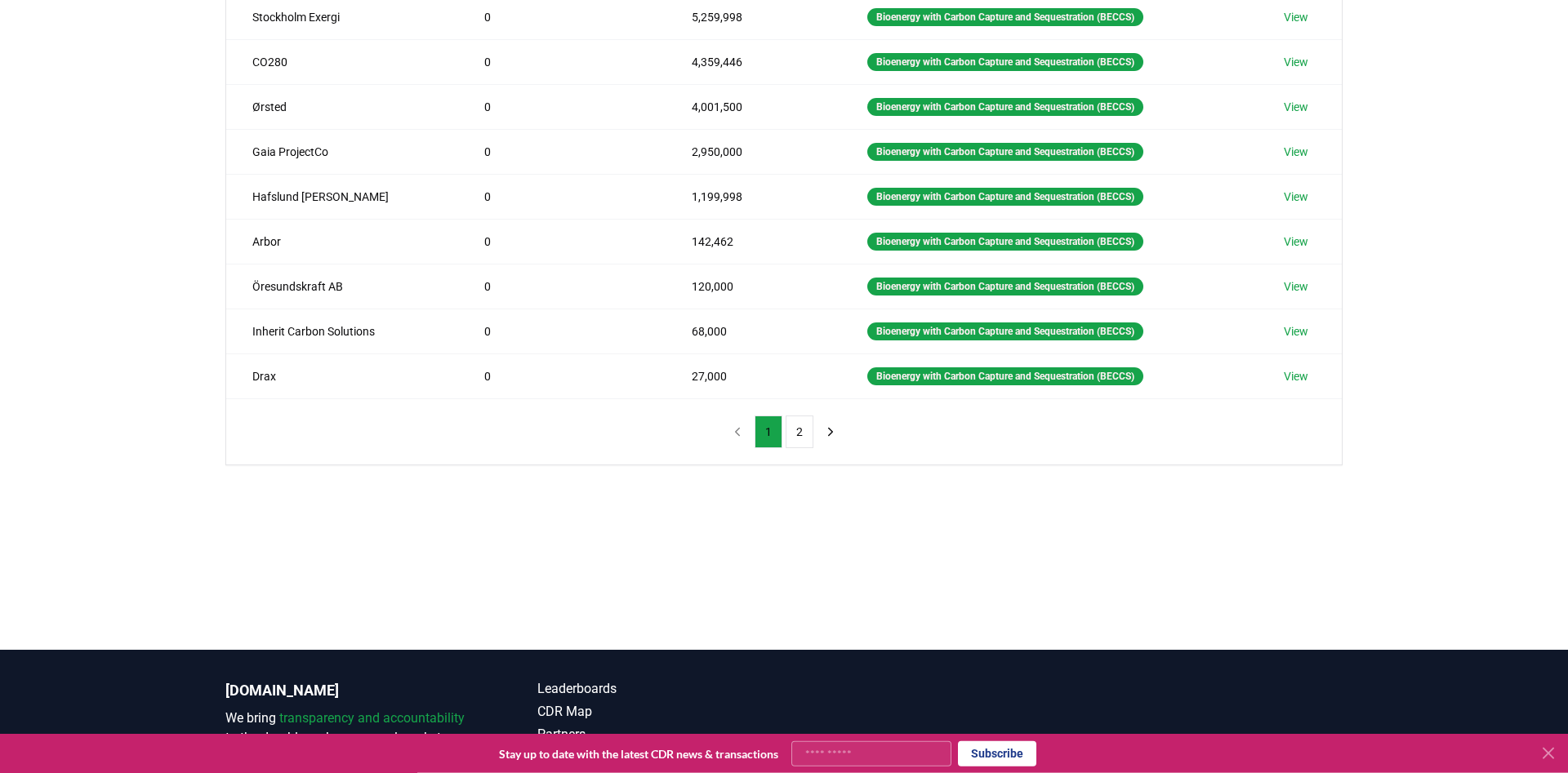
scroll to position [333, 0]
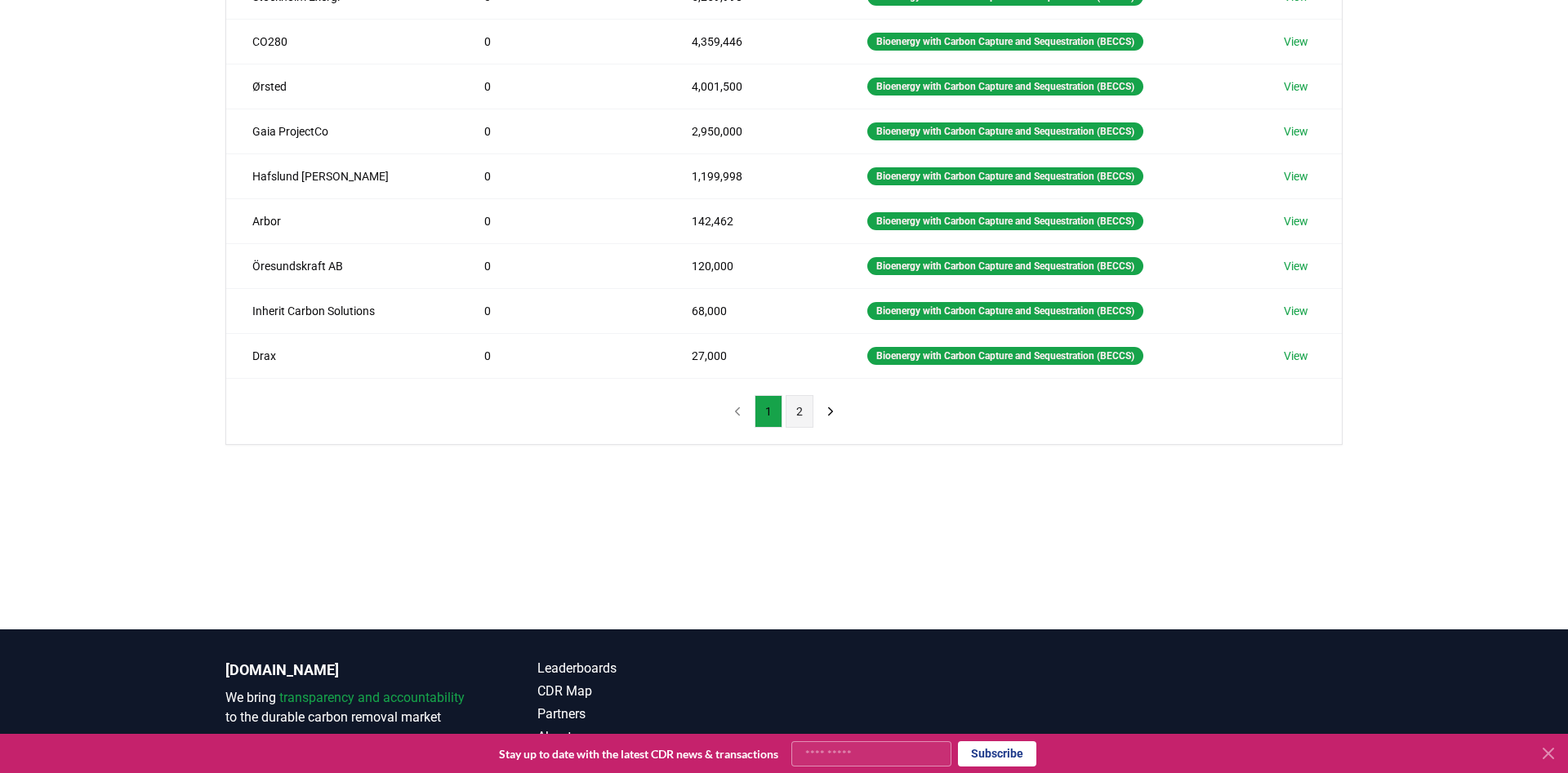
click at [791, 406] on button "2" at bounding box center [800, 411] width 28 height 32
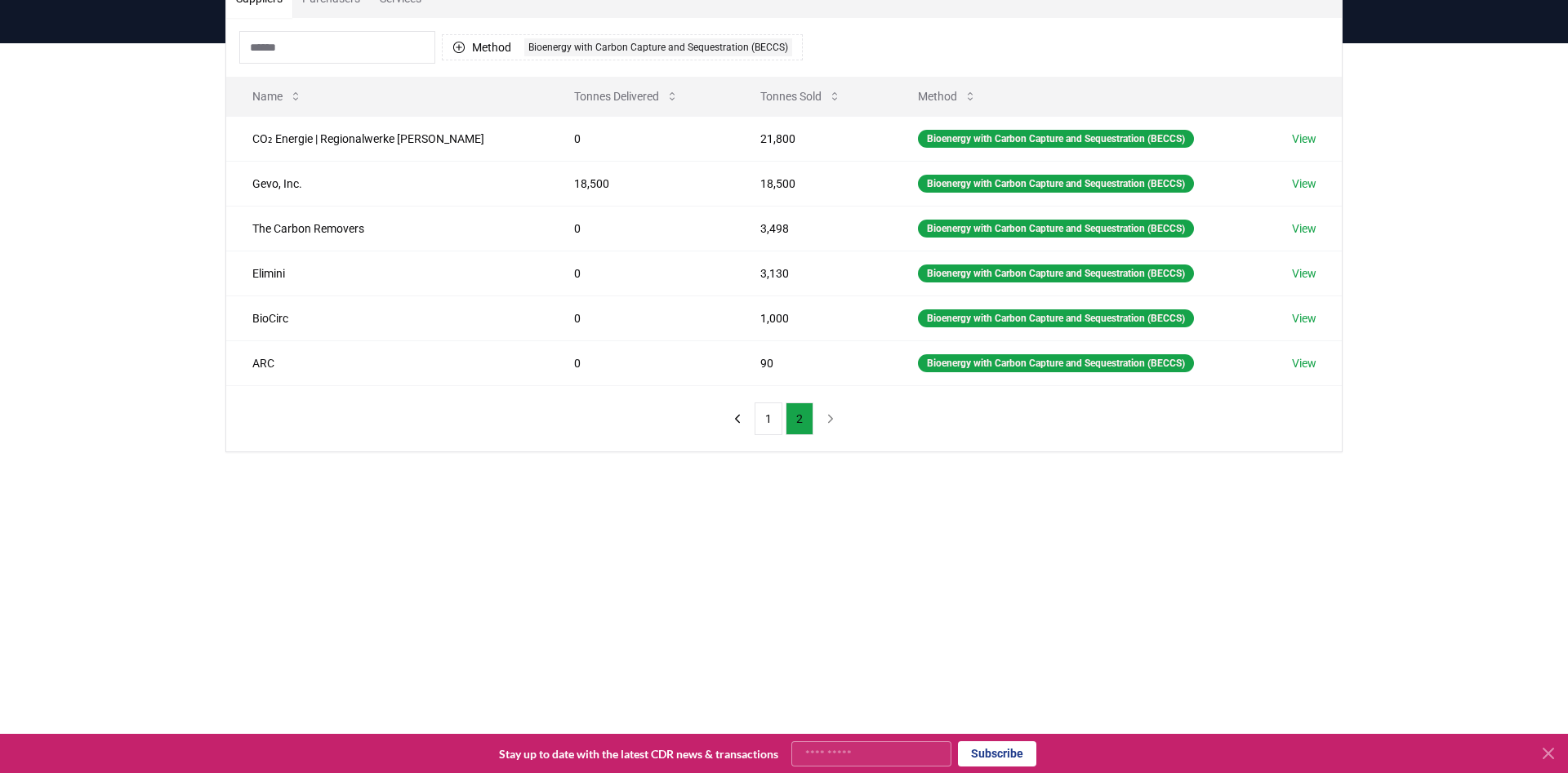
scroll to position [83, 0]
